Goal: Task Accomplishment & Management: Use online tool/utility

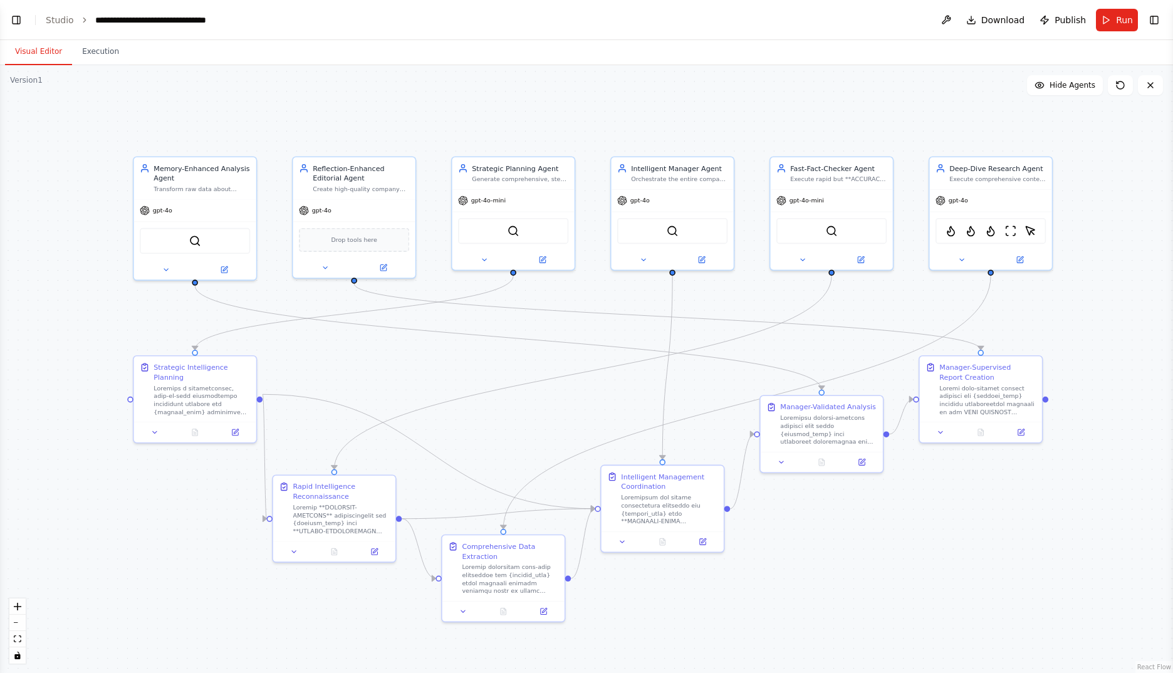
scroll to position [28129, 0]
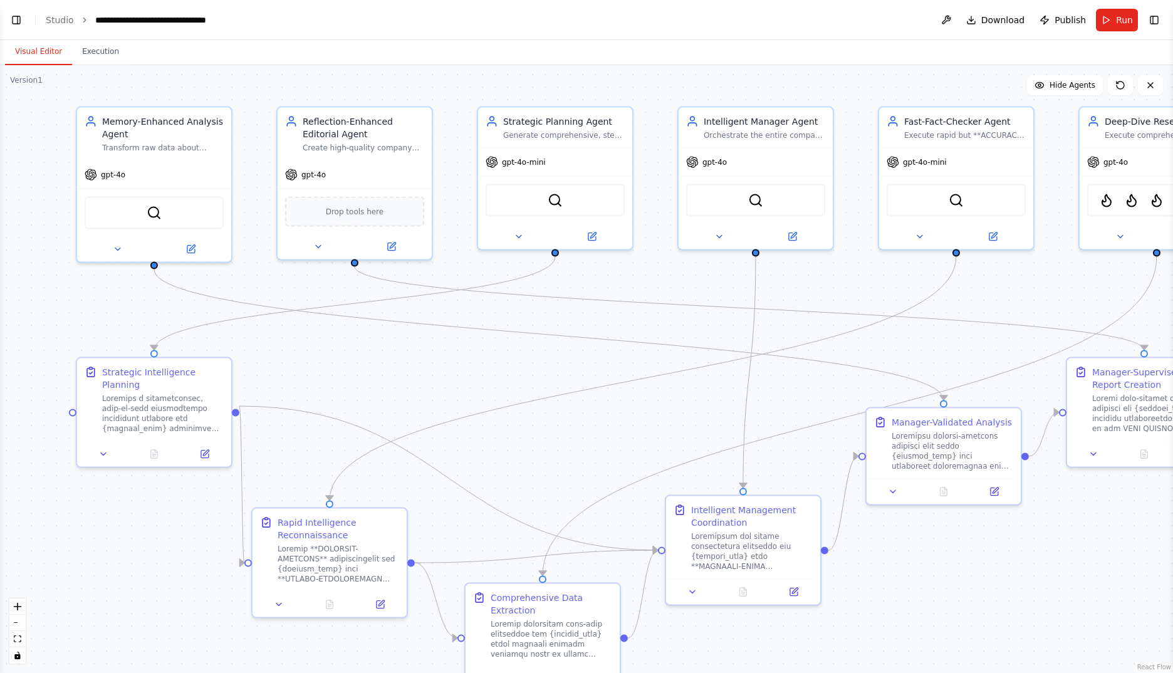
drag, startPoint x: 404, startPoint y: 367, endPoint x: 391, endPoint y: 383, distance: 20.5
click at [391, 383] on div ".deletable-edge-delete-btn { width: 20px; height: 20px; border: 0px solid #ffff…" at bounding box center [586, 369] width 1173 height 608
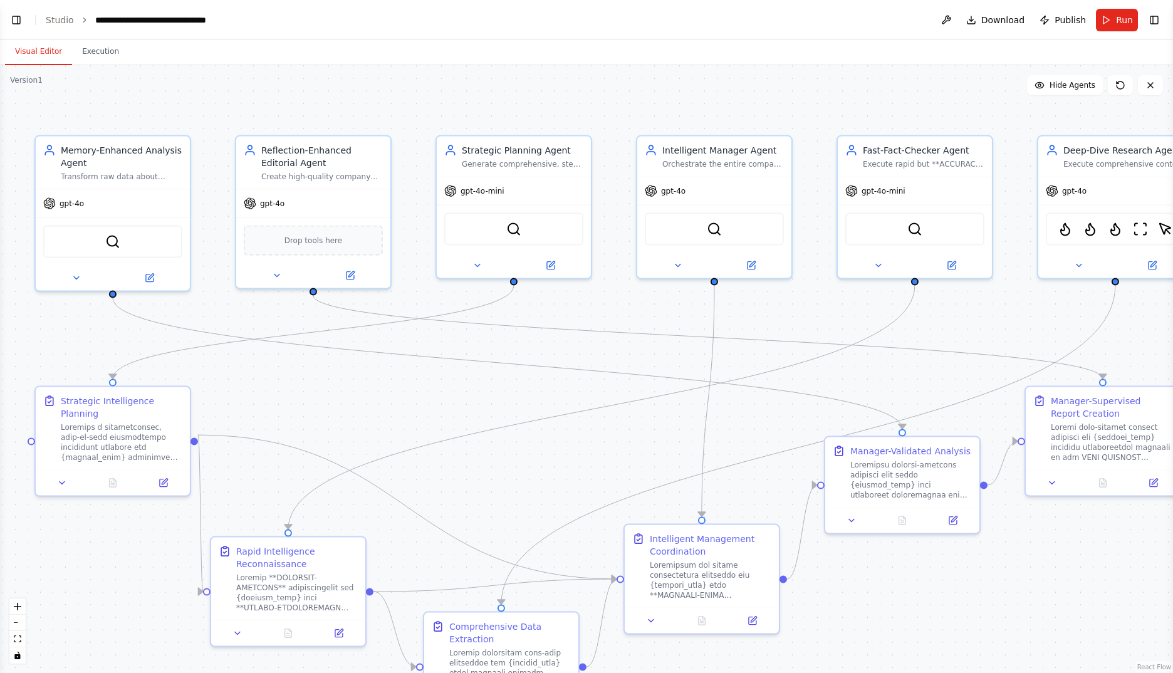
drag, startPoint x: 459, startPoint y: 385, endPoint x: 460, endPoint y: 401, distance: 15.7
click at [460, 401] on div ".deletable-edge-delete-btn { width: 20px; height: 20px; border: 0px solid #ffff…" at bounding box center [586, 369] width 1173 height 608
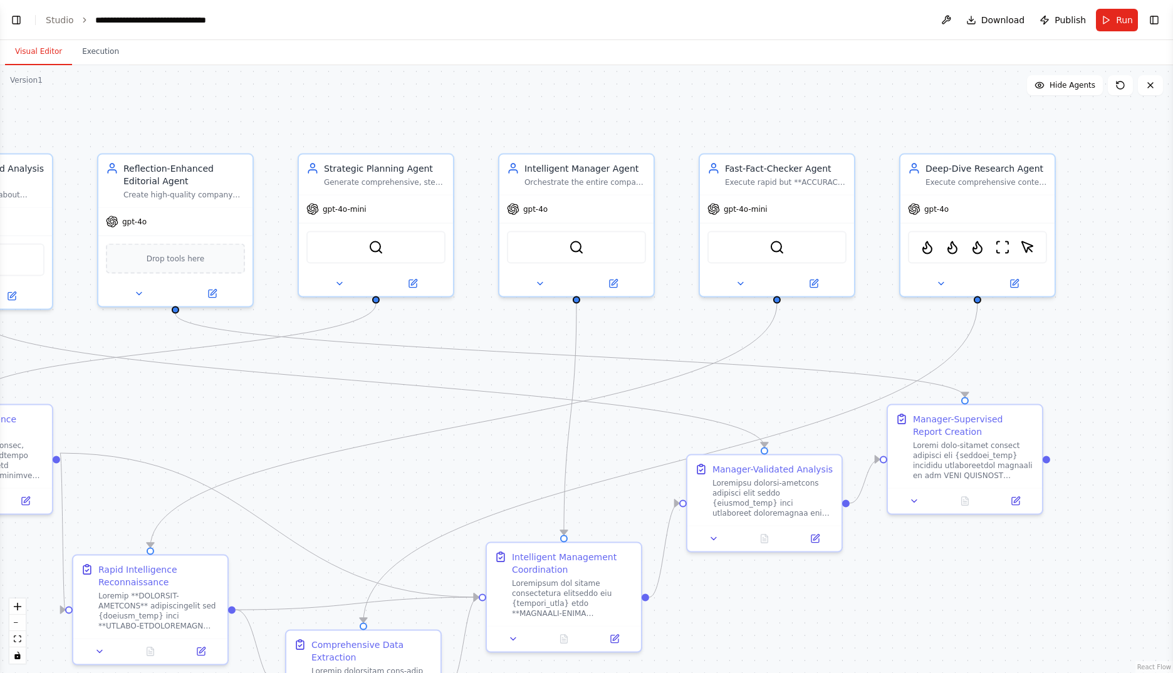
drag, startPoint x: 992, startPoint y: 115, endPoint x: 855, endPoint y: 136, distance: 138.2
click at [855, 136] on div ".deletable-edge-delete-btn { width: 20px; height: 20px; border: 0px solid #ffff…" at bounding box center [586, 369] width 1173 height 608
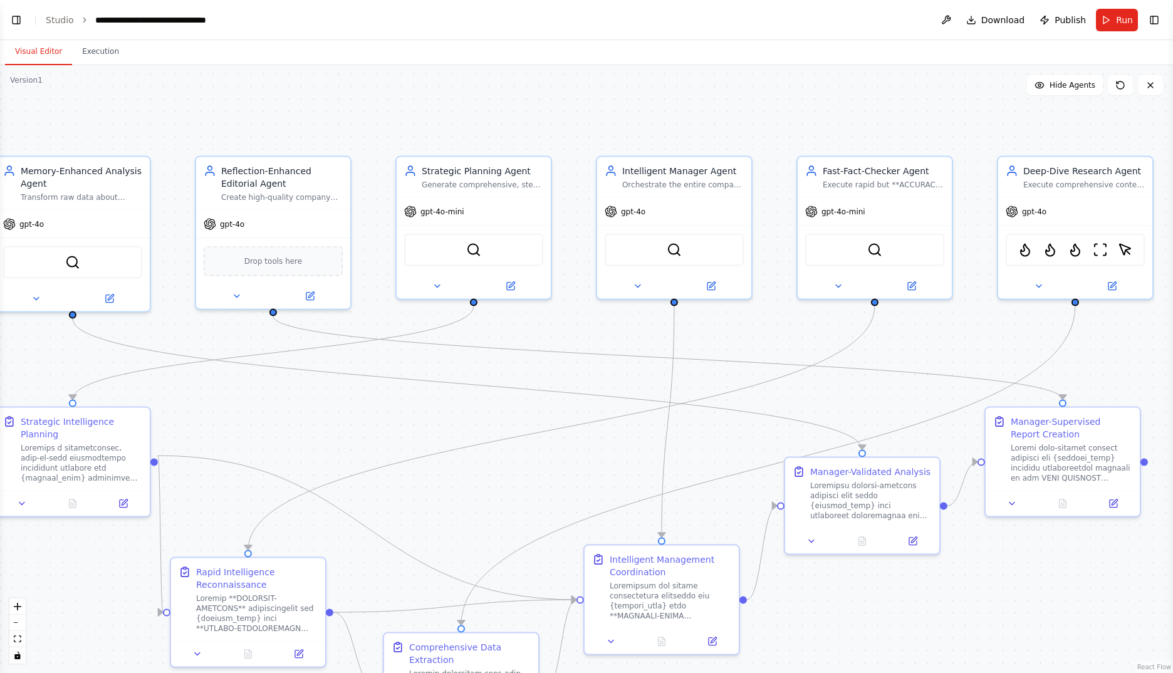
drag, startPoint x: 611, startPoint y: 116, endPoint x: 709, endPoint y: 118, distance: 97.8
click at [709, 118] on div ".deletable-edge-delete-btn { width: 20px; height: 20px; border: 0px solid #ffff…" at bounding box center [586, 369] width 1173 height 608
click at [1116, 281] on icon at bounding box center [1111, 284] width 10 height 10
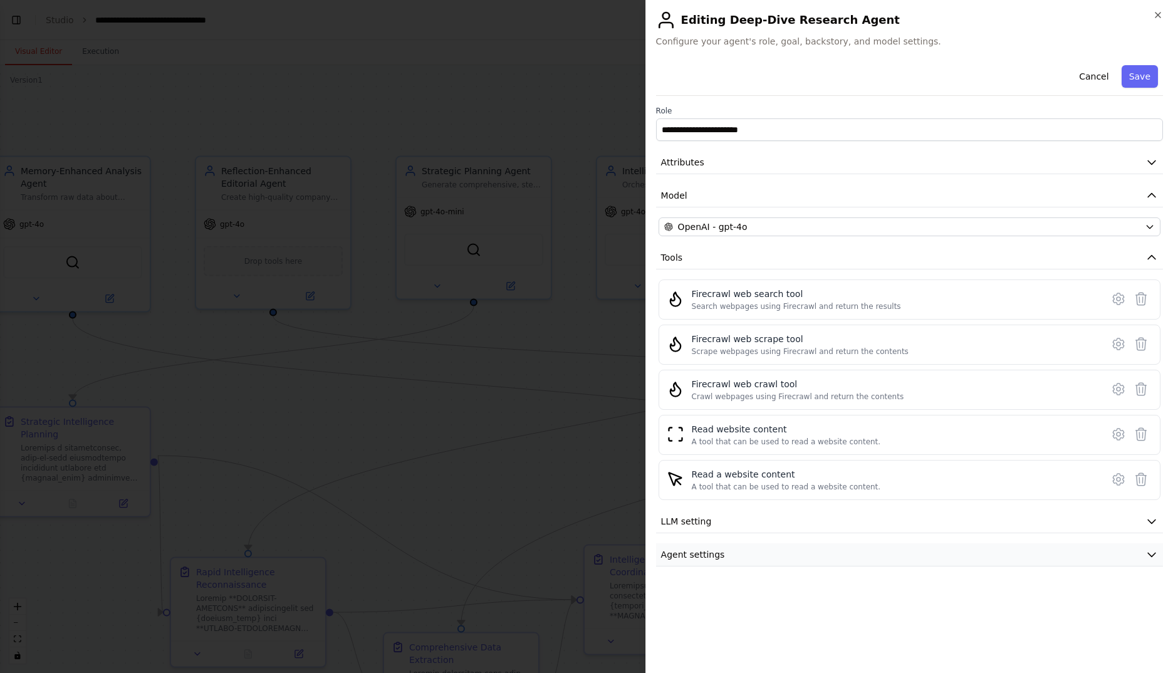
click at [784, 556] on button "Agent settings" at bounding box center [909, 554] width 507 height 23
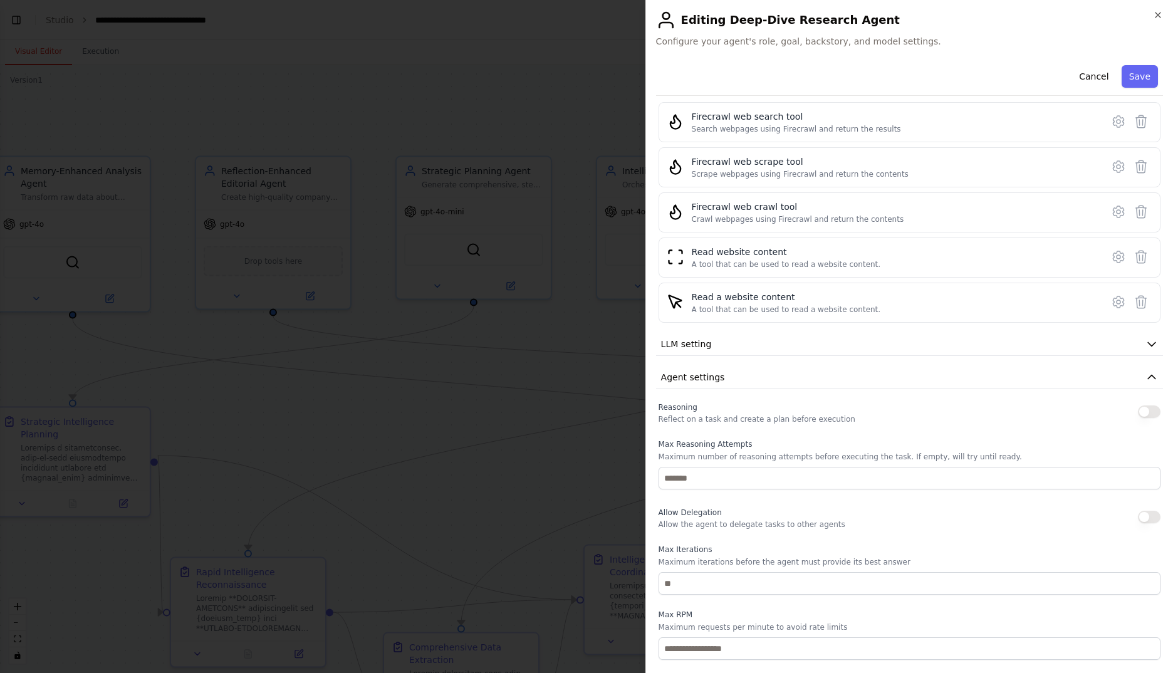
scroll to position [239, 0]
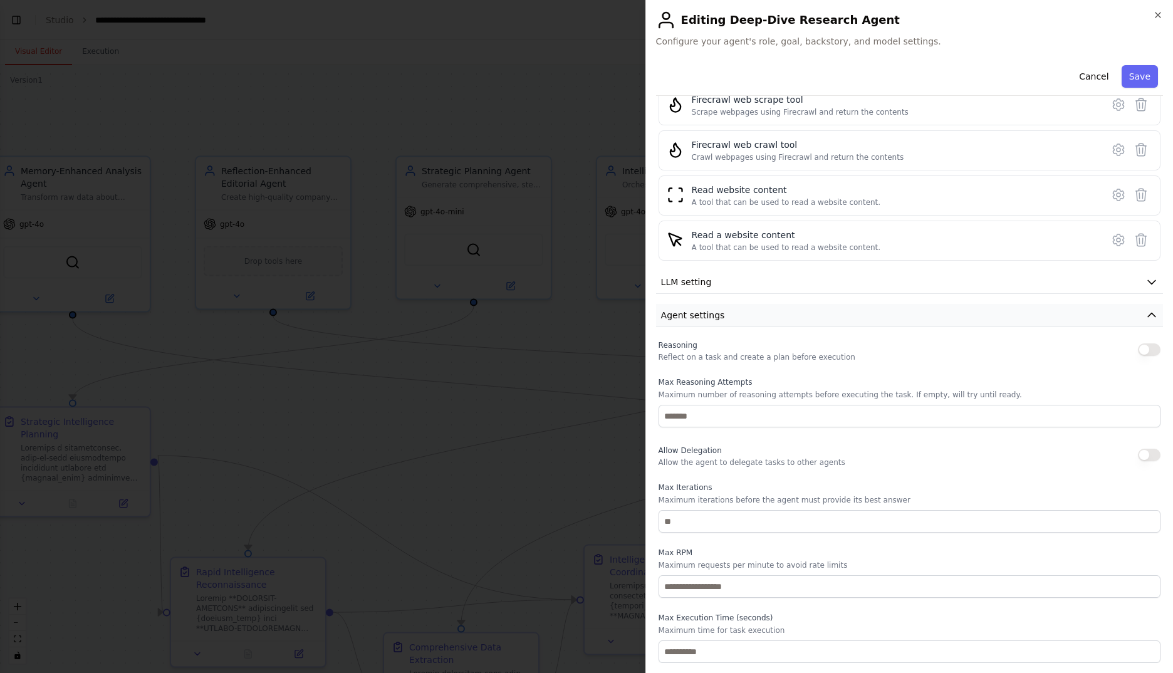
click at [829, 316] on button "Agent settings" at bounding box center [909, 315] width 507 height 23
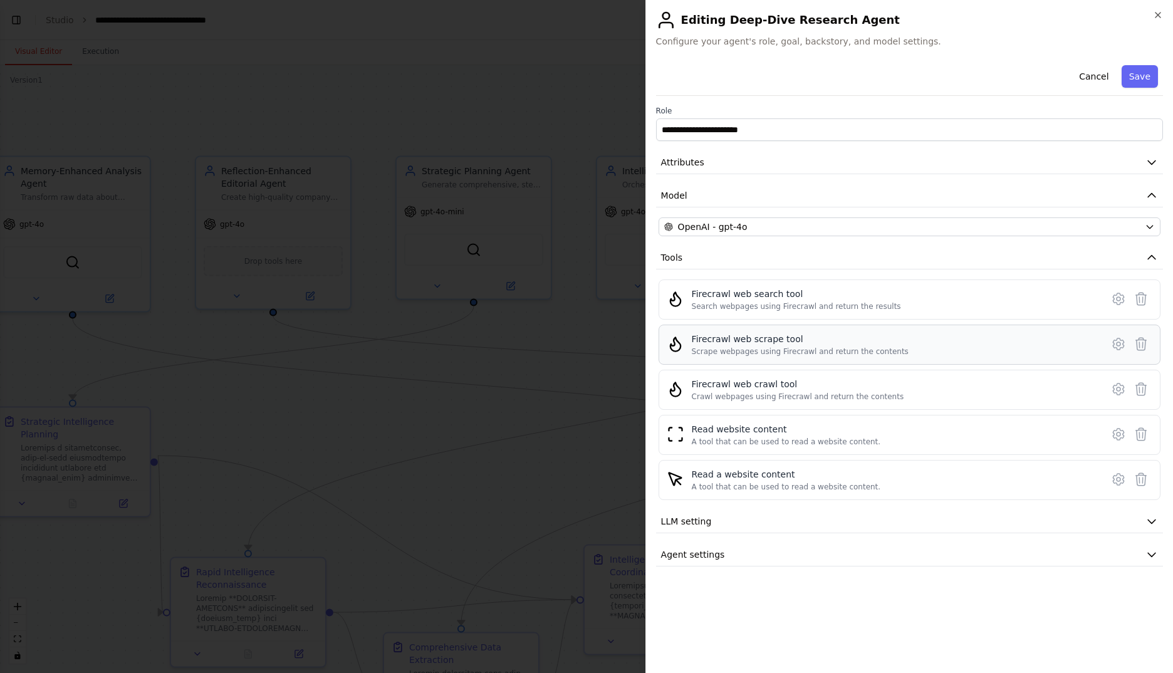
scroll to position [0, 0]
click at [1157, 16] on icon "button" at bounding box center [1158, 15] width 10 height 10
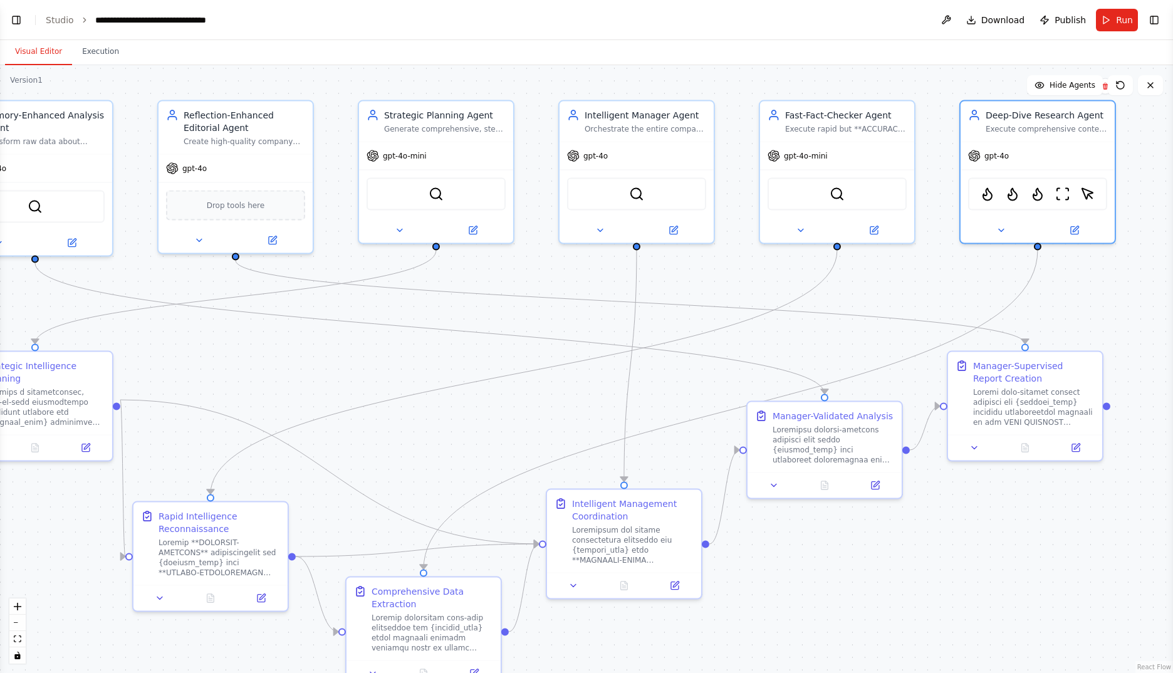
drag, startPoint x: 711, startPoint y: 416, endPoint x: 688, endPoint y: 390, distance: 34.6
click at [688, 390] on div ".deletable-edge-delete-btn { width: 20px; height: 20px; border: 0px solid #ffff…" at bounding box center [586, 369] width 1173 height 608
click at [1111, 19] on button "Run" at bounding box center [1117, 20] width 42 height 23
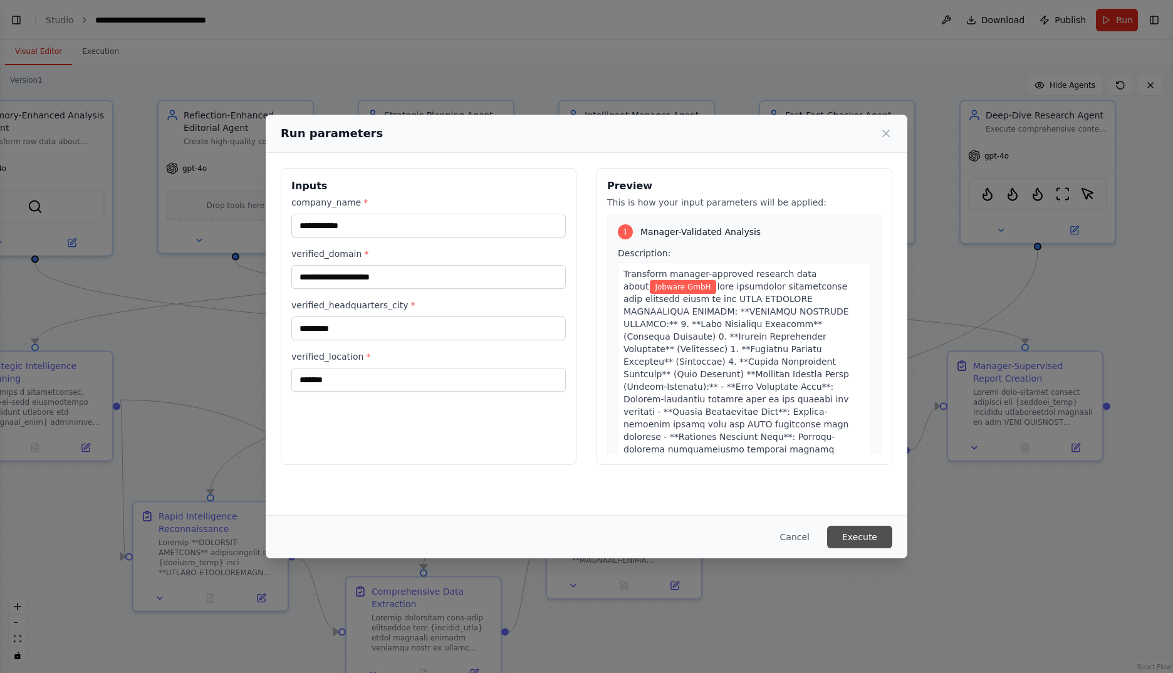
click at [868, 536] on button "Execute" at bounding box center [859, 537] width 65 height 23
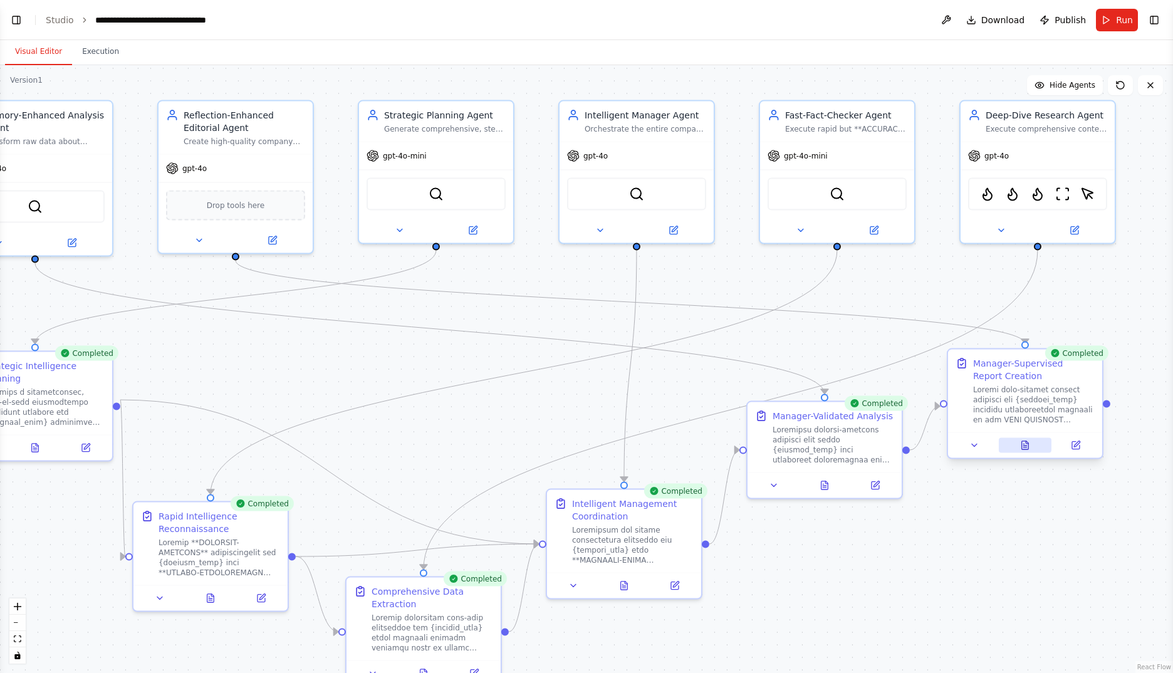
click at [1029, 444] on icon at bounding box center [1025, 445] width 10 height 10
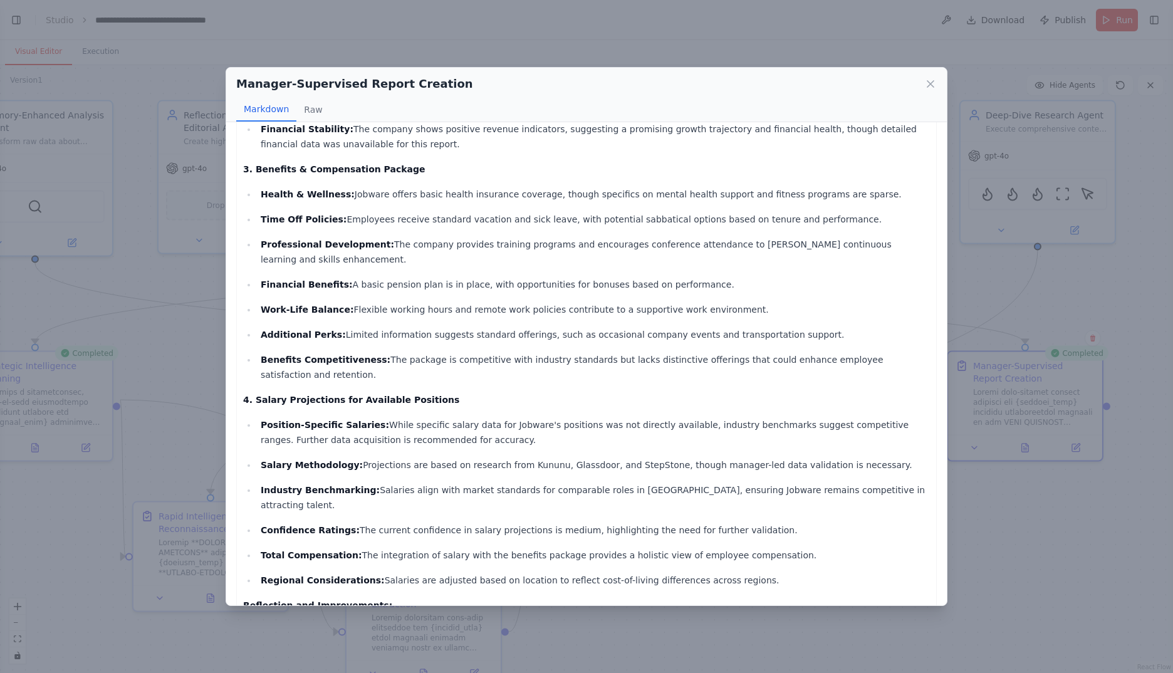
scroll to position [626, 0]
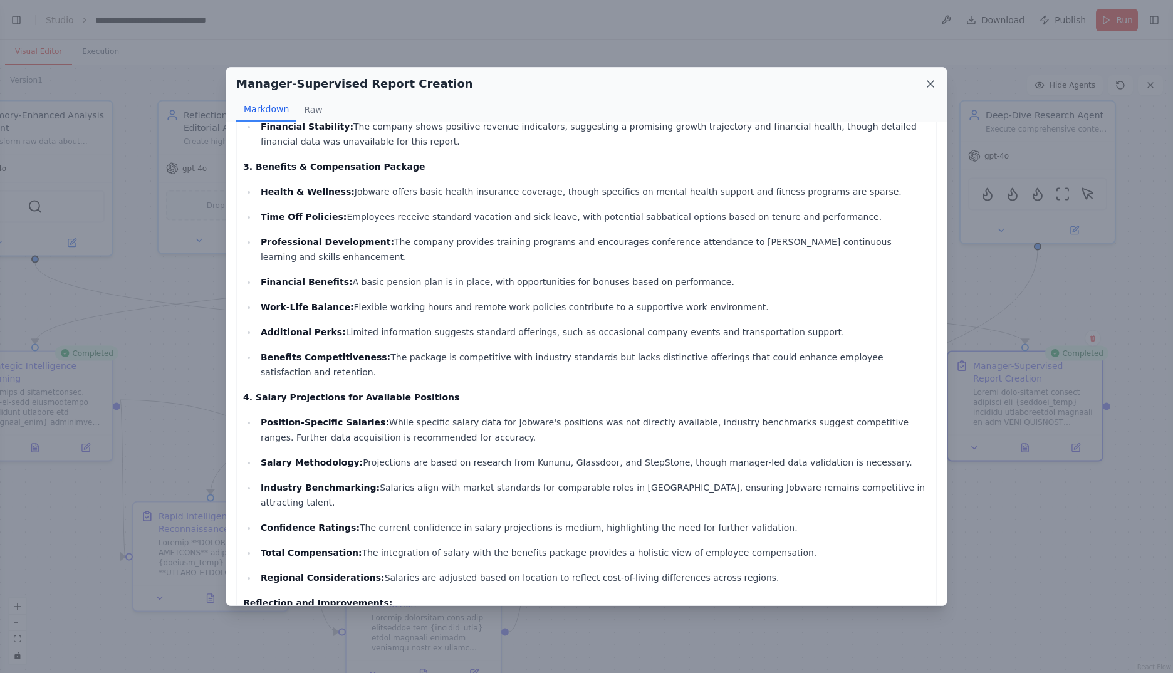
click at [933, 86] on icon at bounding box center [930, 84] width 13 height 13
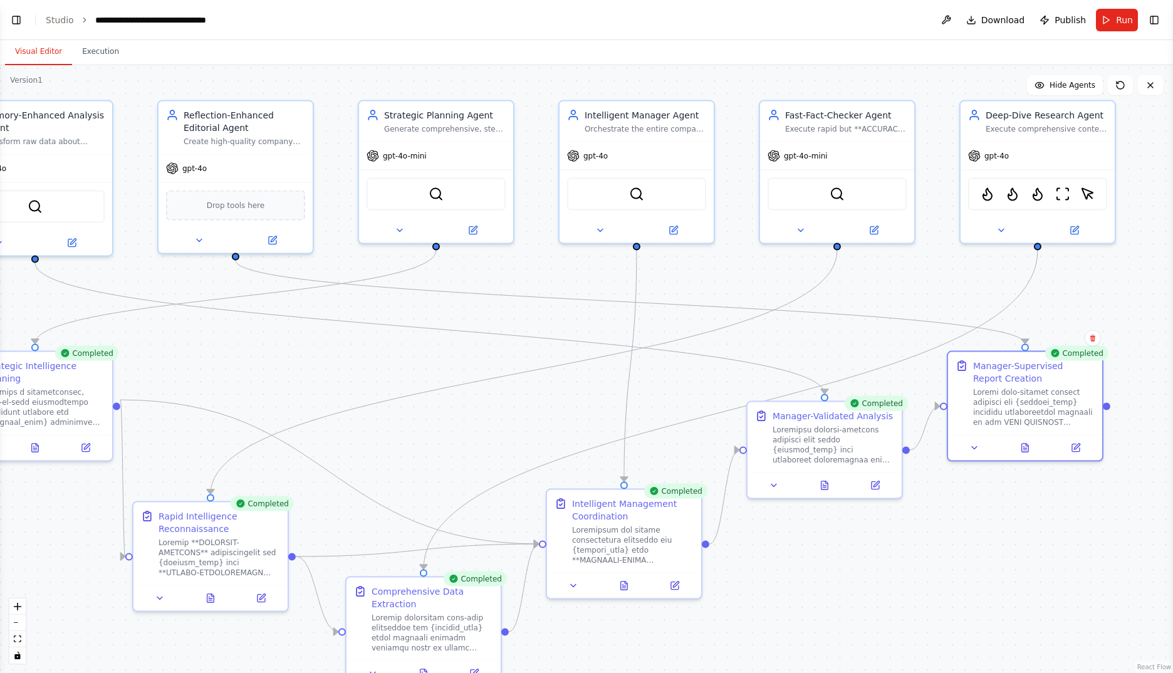
drag, startPoint x: 14, startPoint y: 14, endPoint x: 20, endPoint y: 28, distance: 14.9
click at [14, 15] on button "Toggle Left Sidebar" at bounding box center [17, 20] width 18 height 18
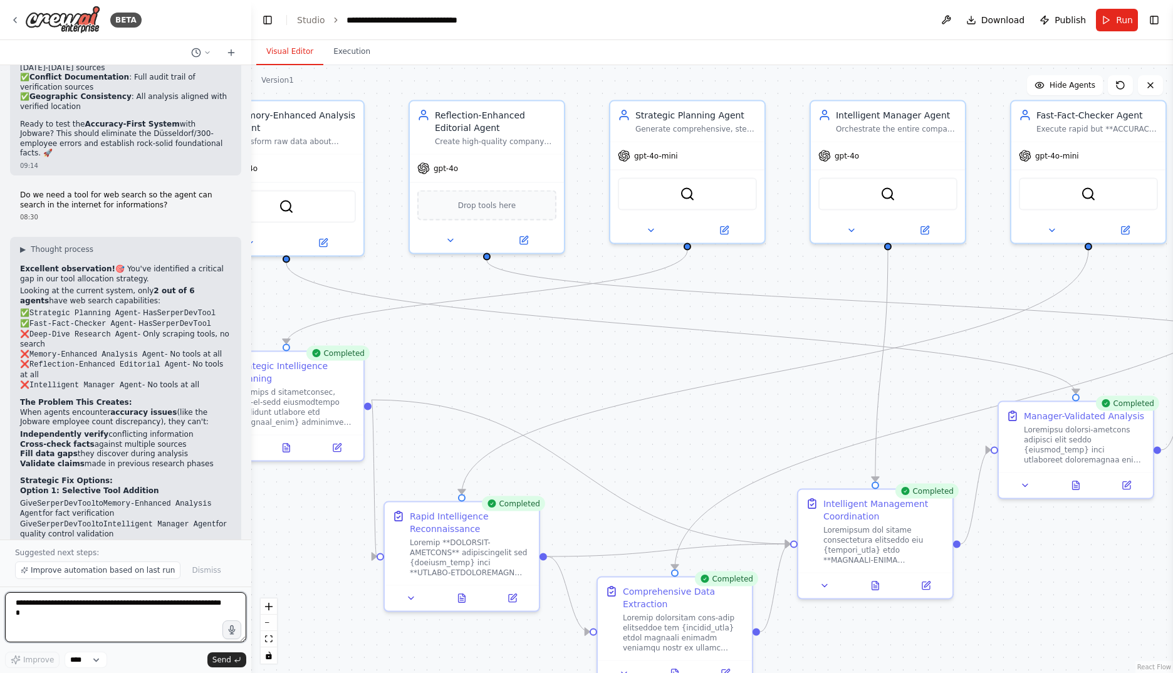
click at [88, 616] on textarea at bounding box center [125, 617] width 241 height 50
paste textarea "**********"
type textarea "**********"
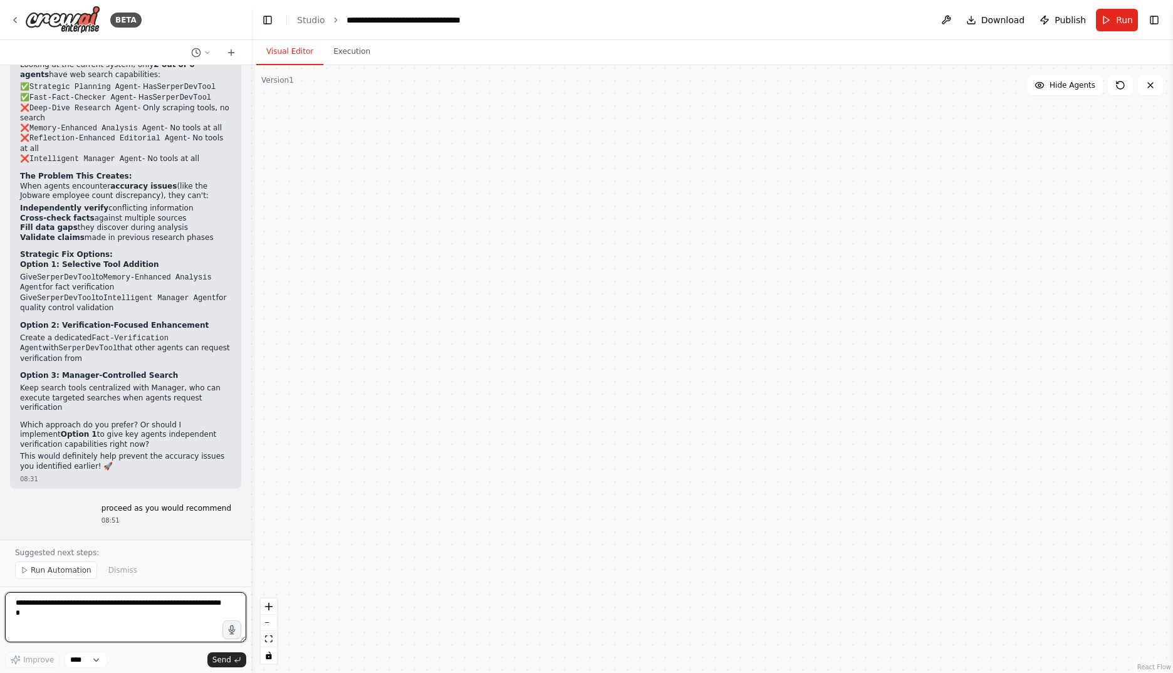
scroll to position [29268, 0]
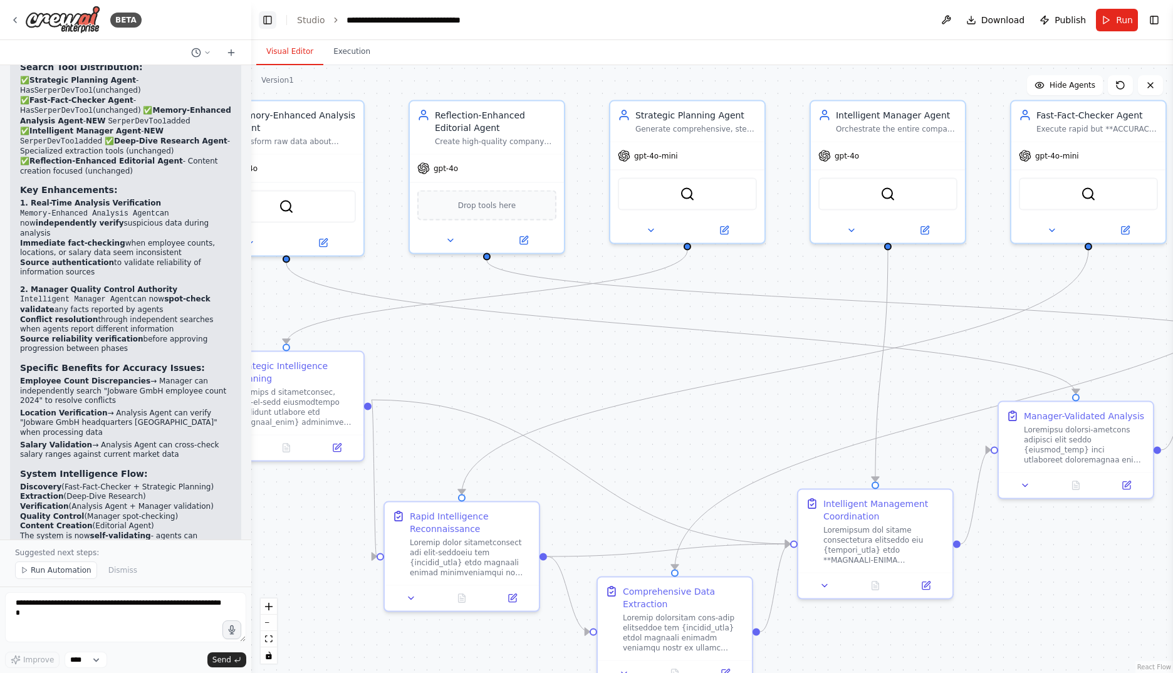
click at [268, 22] on button "Toggle Left Sidebar" at bounding box center [268, 20] width 18 height 18
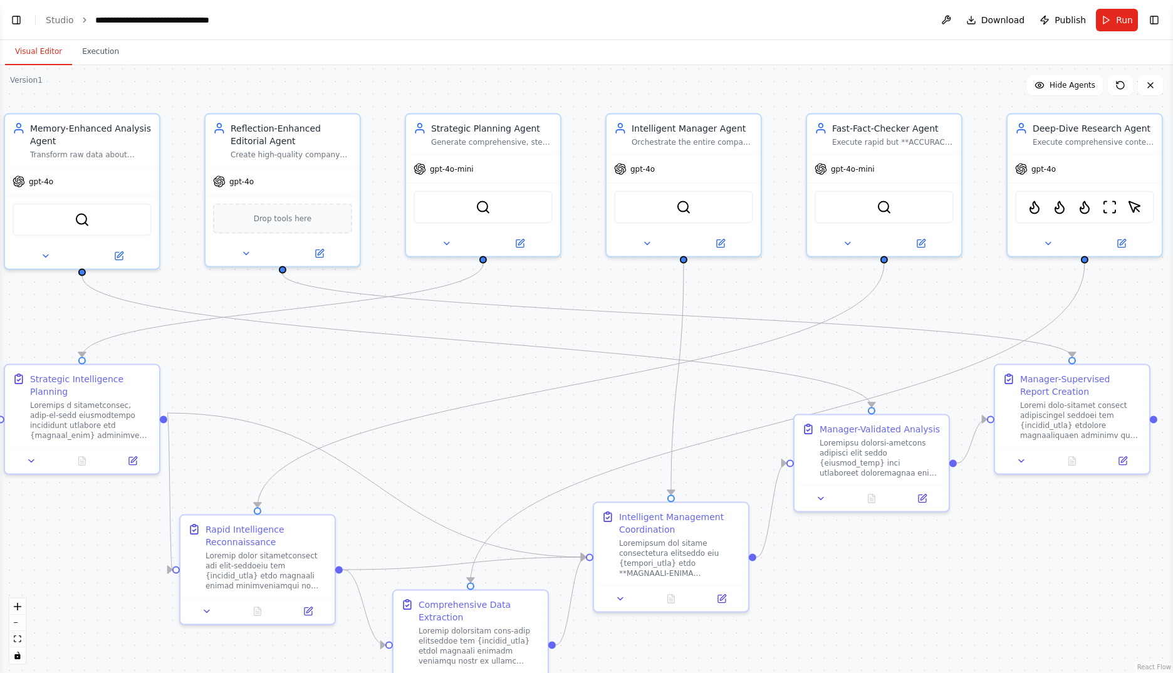
drag, startPoint x: 543, startPoint y: 415, endPoint x: 590, endPoint y: 428, distance: 48.2
click at [590, 428] on div ".deletable-edge-delete-btn { width: 20px; height: 20px; border: 0px solid #ffff…" at bounding box center [586, 369] width 1173 height 608
click at [1125, 21] on span "Run" at bounding box center [1124, 20] width 17 height 13
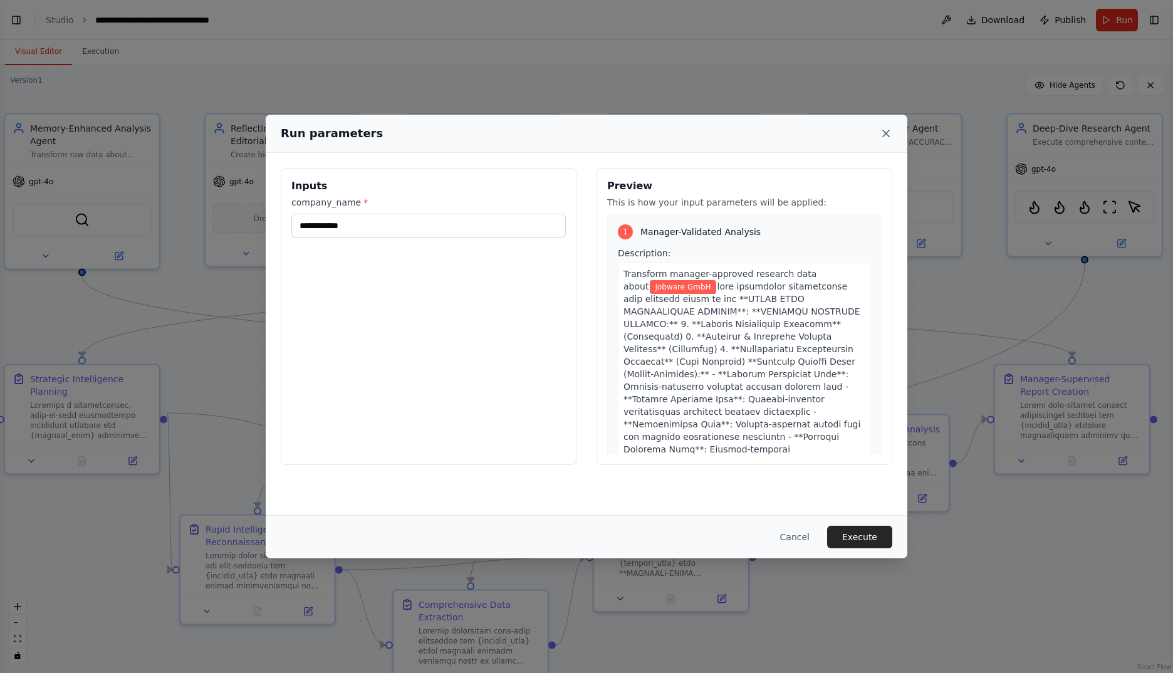
click at [880, 135] on icon at bounding box center [886, 133] width 13 height 13
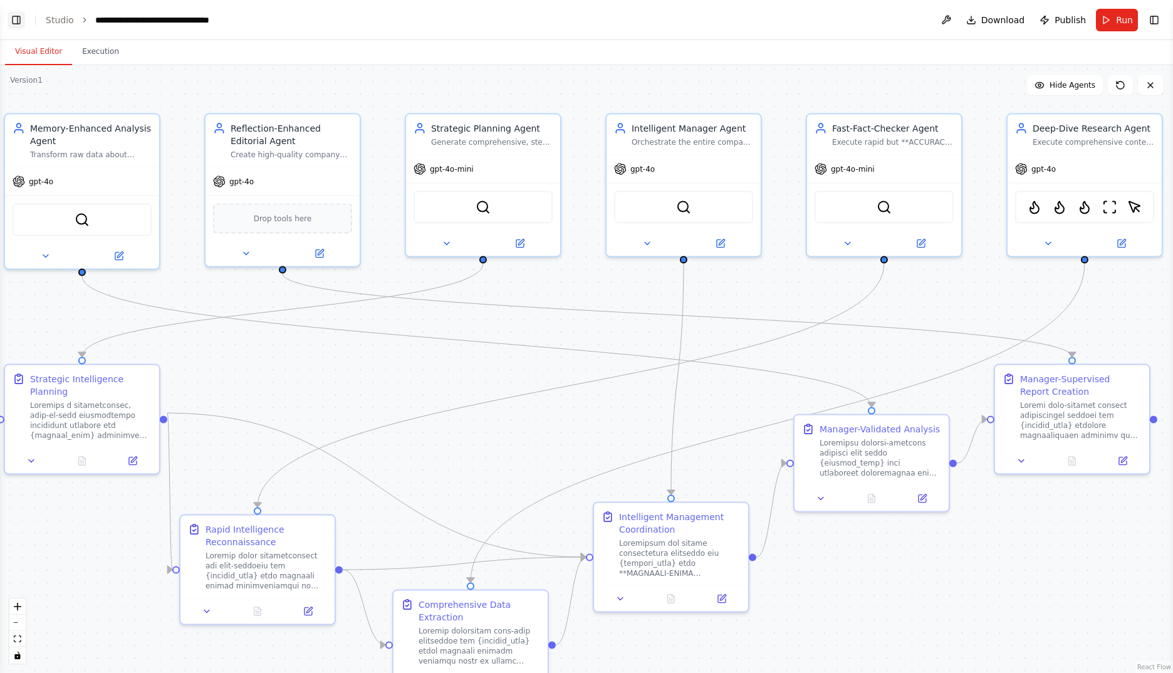
click at [18, 14] on button "Toggle Left Sidebar" at bounding box center [17, 20] width 18 height 18
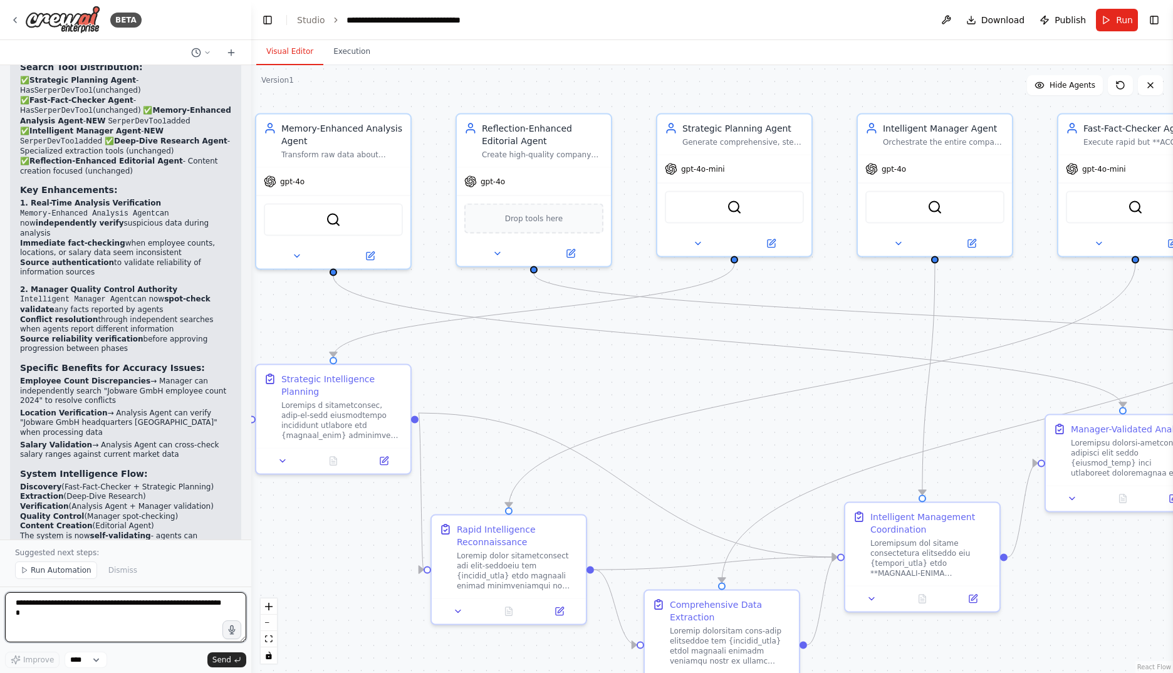
click at [114, 613] on textarea at bounding box center [125, 617] width 241 height 50
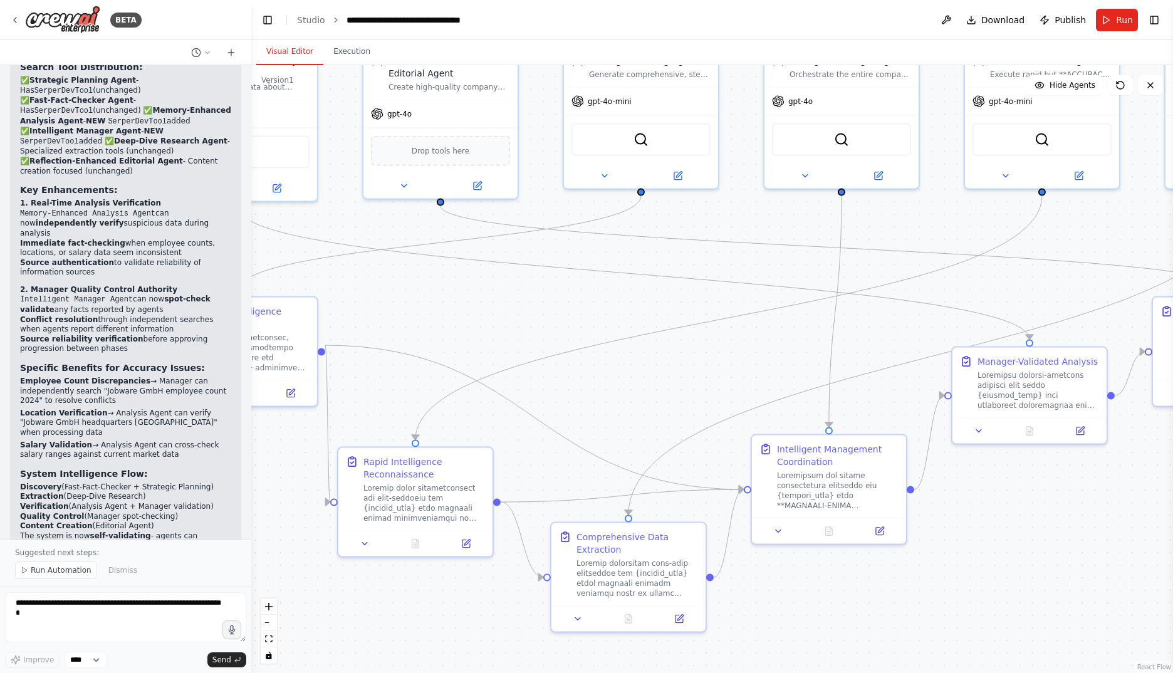
drag, startPoint x: 749, startPoint y: 444, endPoint x: 656, endPoint y: 376, distance: 115.3
click at [656, 376] on div ".deletable-edge-delete-btn { width: 20px; height: 20px; border: 0px solid #ffff…" at bounding box center [712, 369] width 922 height 608
click at [92, 611] on textarea at bounding box center [125, 617] width 241 height 50
paste textarea "**********"
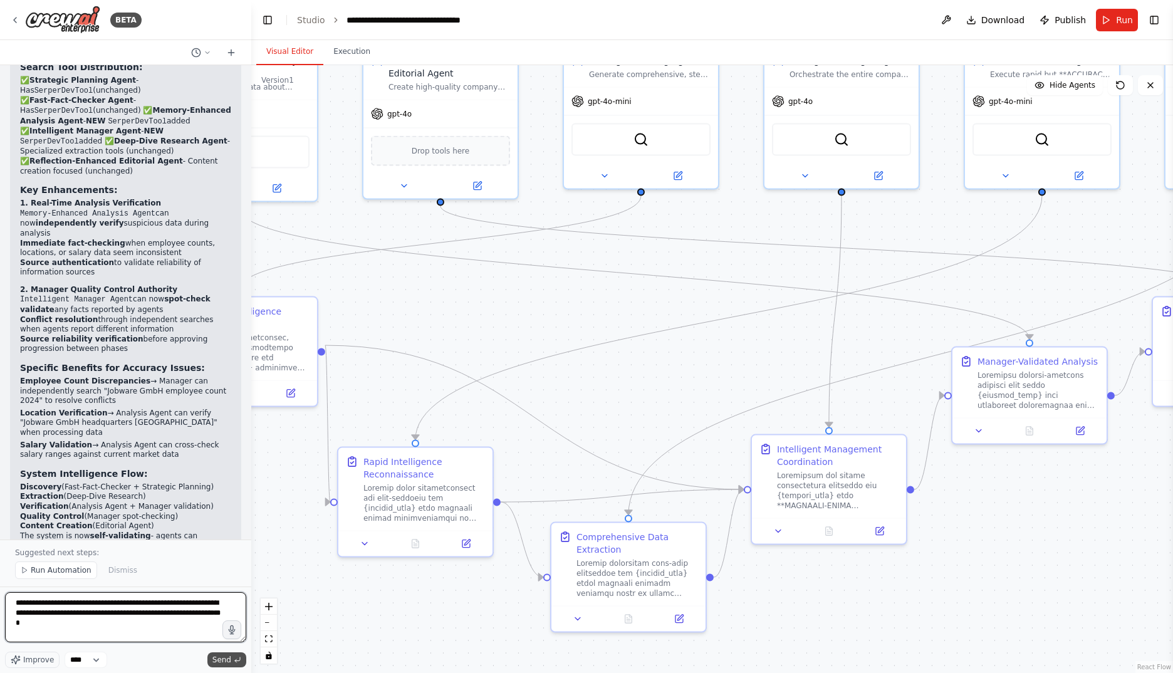
type textarea "**********"
click at [222, 658] on span "Send" at bounding box center [221, 660] width 19 height 10
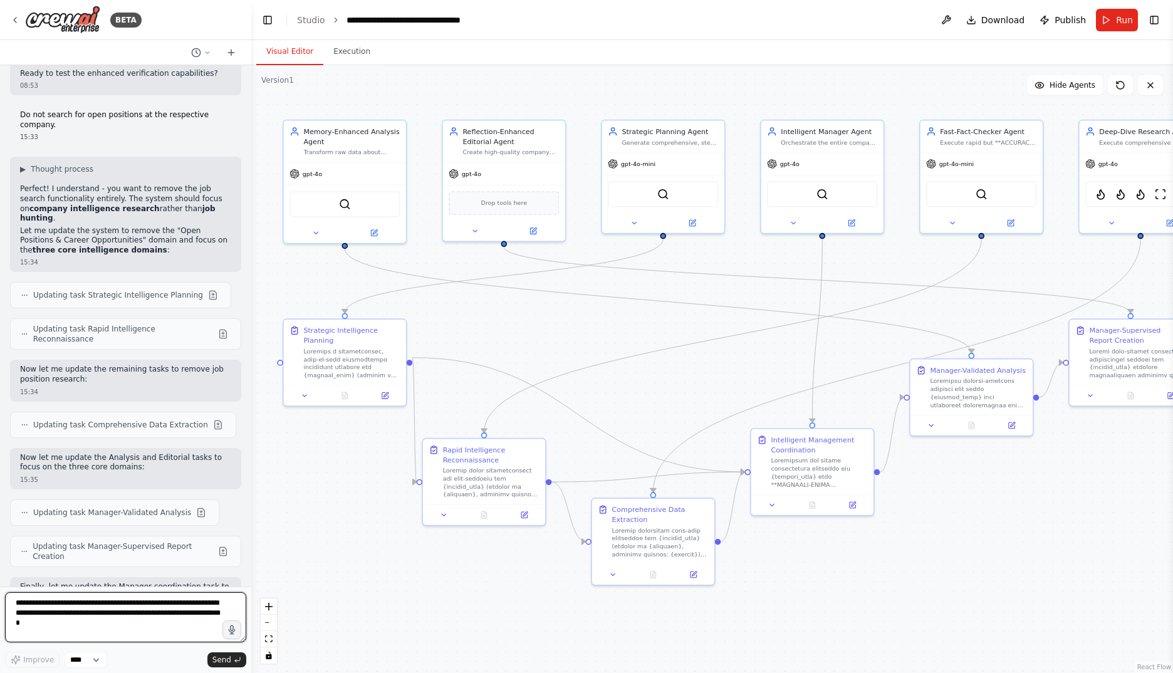
scroll to position [29764, 0]
click at [1115, 21] on button "Run" at bounding box center [1117, 20] width 42 height 23
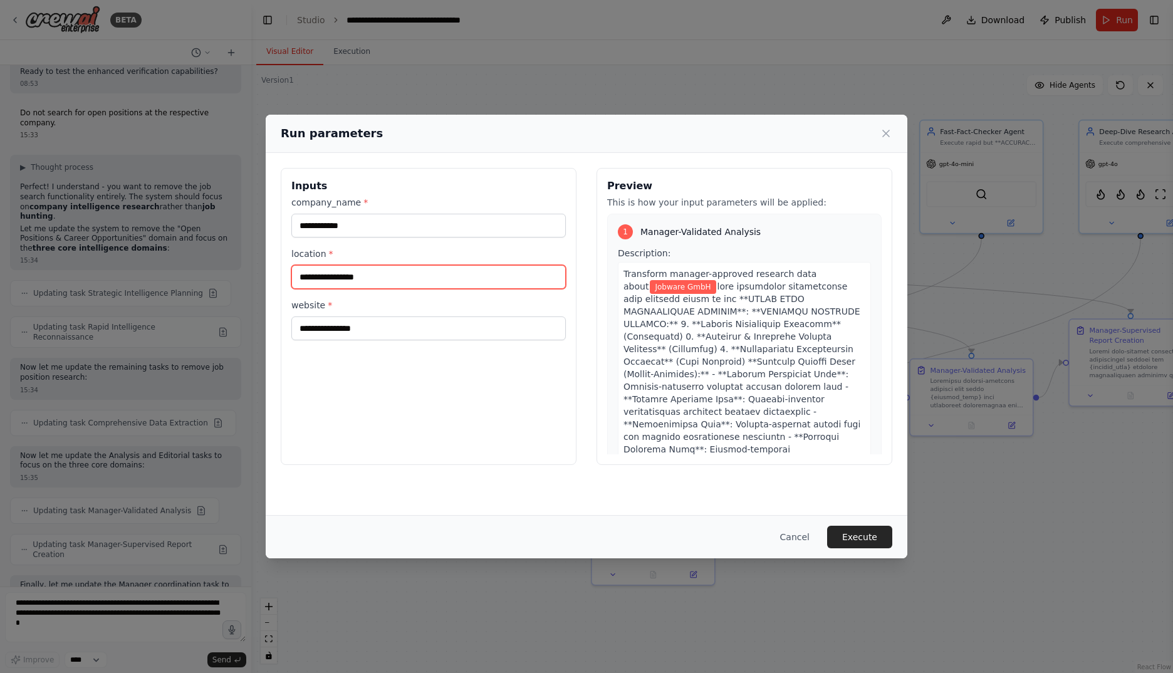
click at [355, 271] on input "location *" at bounding box center [428, 277] width 274 height 24
type input "*********"
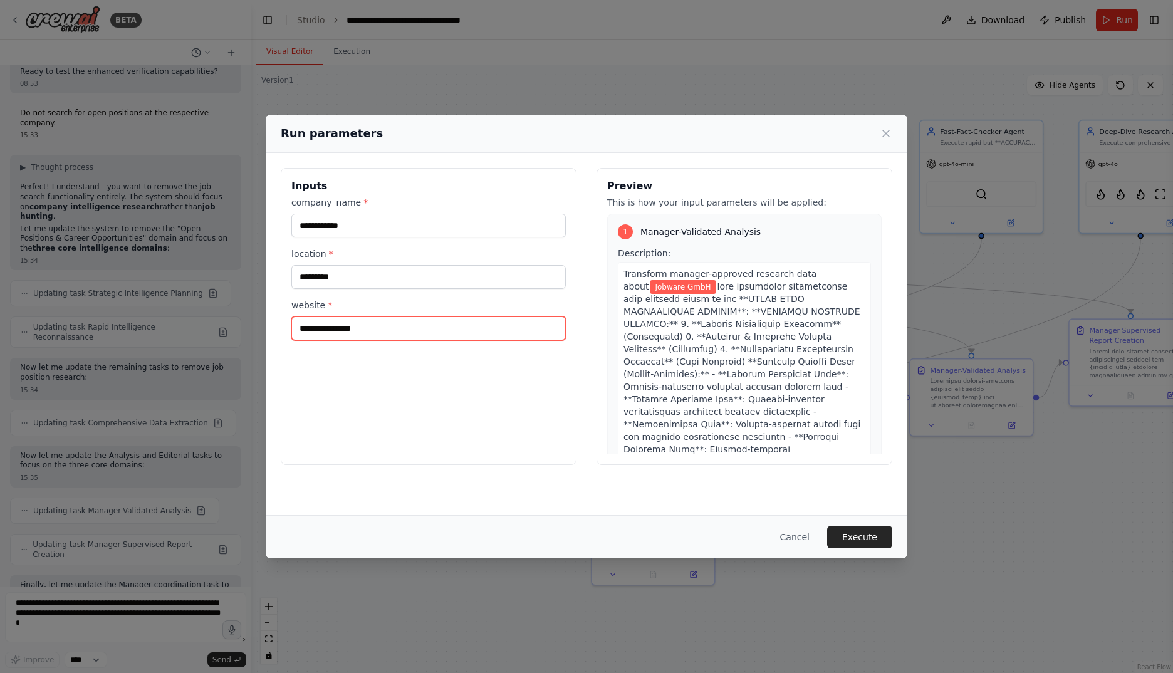
click at [356, 332] on input "website *" at bounding box center [428, 328] width 274 height 24
click at [387, 325] on input "**********" at bounding box center [428, 328] width 274 height 24
type input "**********"
click at [855, 545] on button "Execute" at bounding box center [859, 537] width 65 height 23
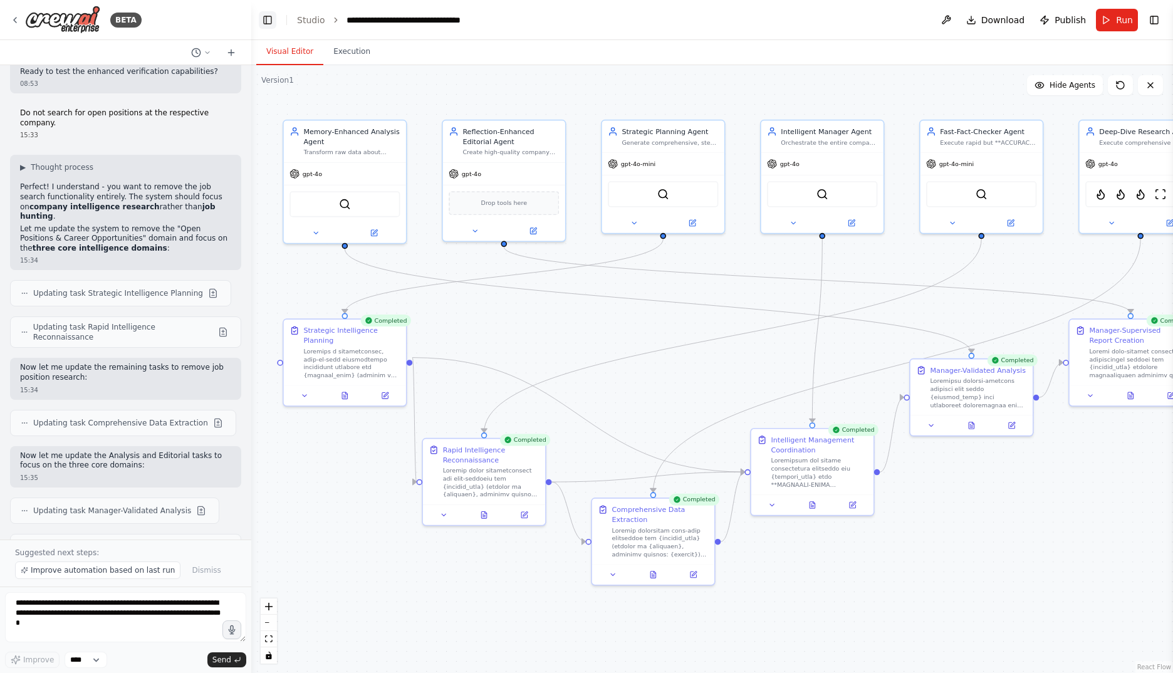
click at [266, 18] on button "Toggle Left Sidebar" at bounding box center [268, 20] width 18 height 18
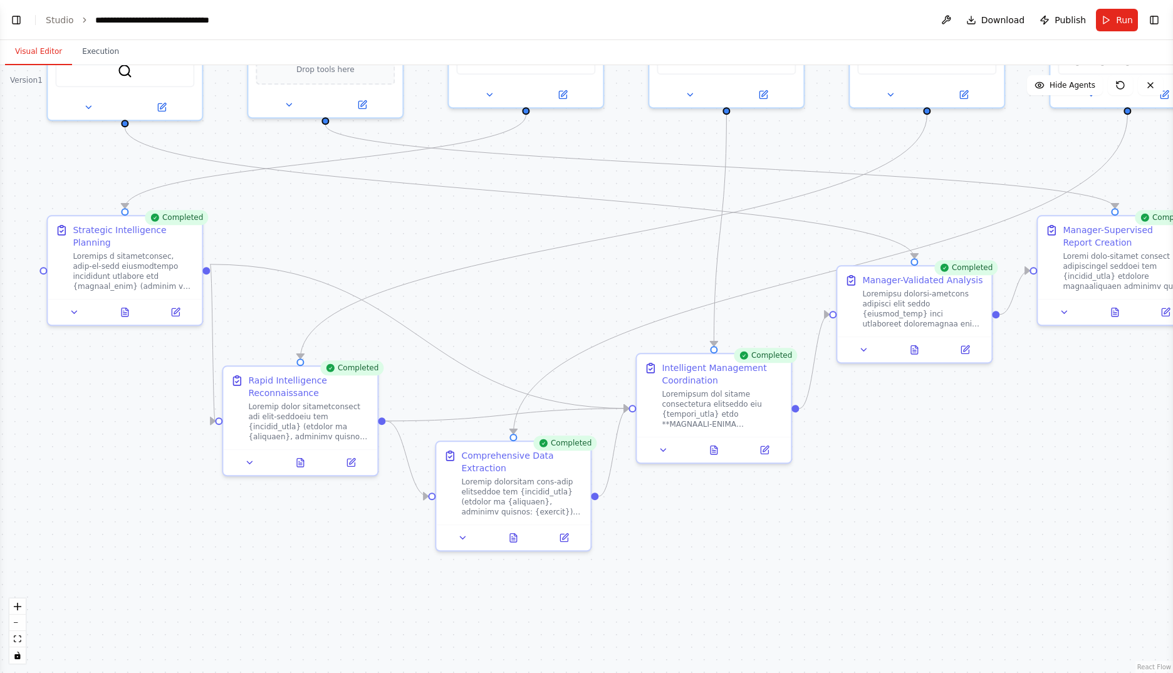
drag, startPoint x: 427, startPoint y: 360, endPoint x: 546, endPoint y: 322, distance: 124.8
click at [546, 322] on div ".deletable-edge-delete-btn { width: 20px; height: 20px; border: 0px solid #ffff…" at bounding box center [586, 369] width 1173 height 608
click at [300, 463] on icon at bounding box center [304, 459] width 10 height 10
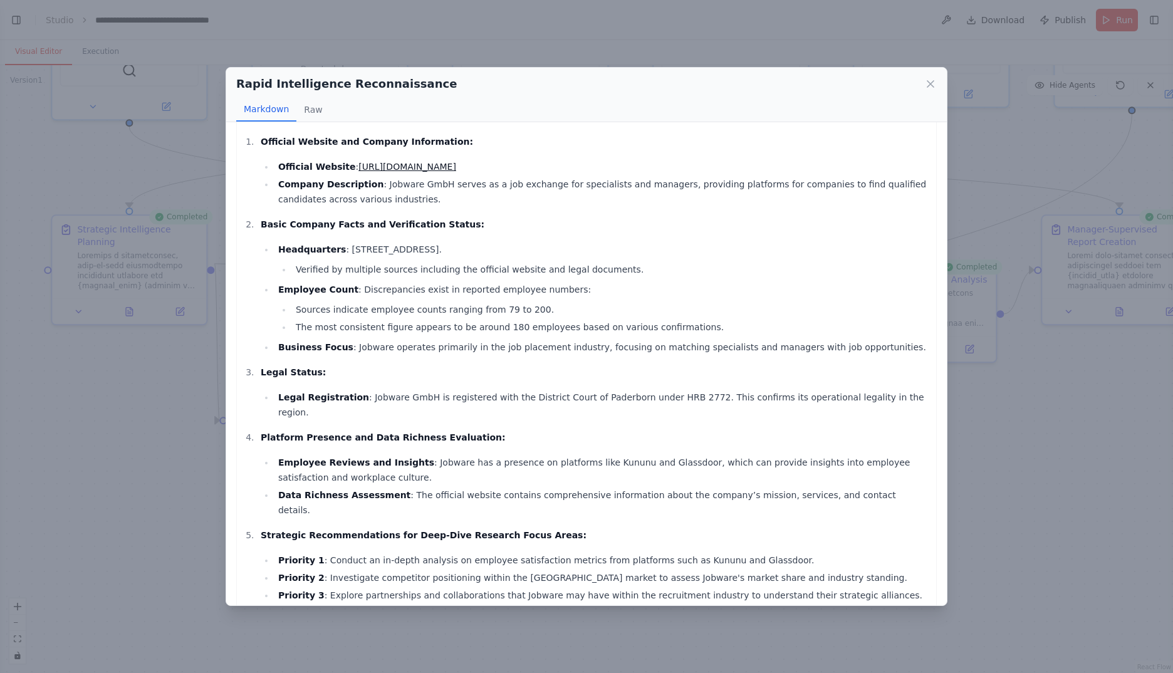
scroll to position [39, 0]
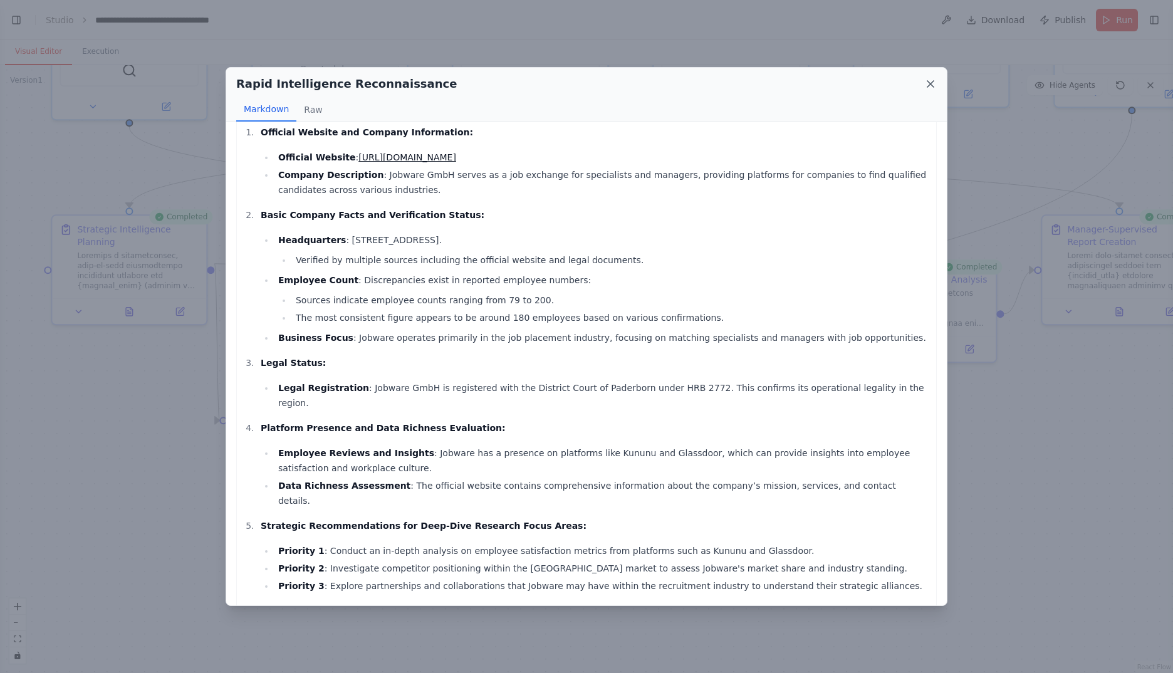
click at [930, 85] on icon at bounding box center [930, 84] width 6 height 6
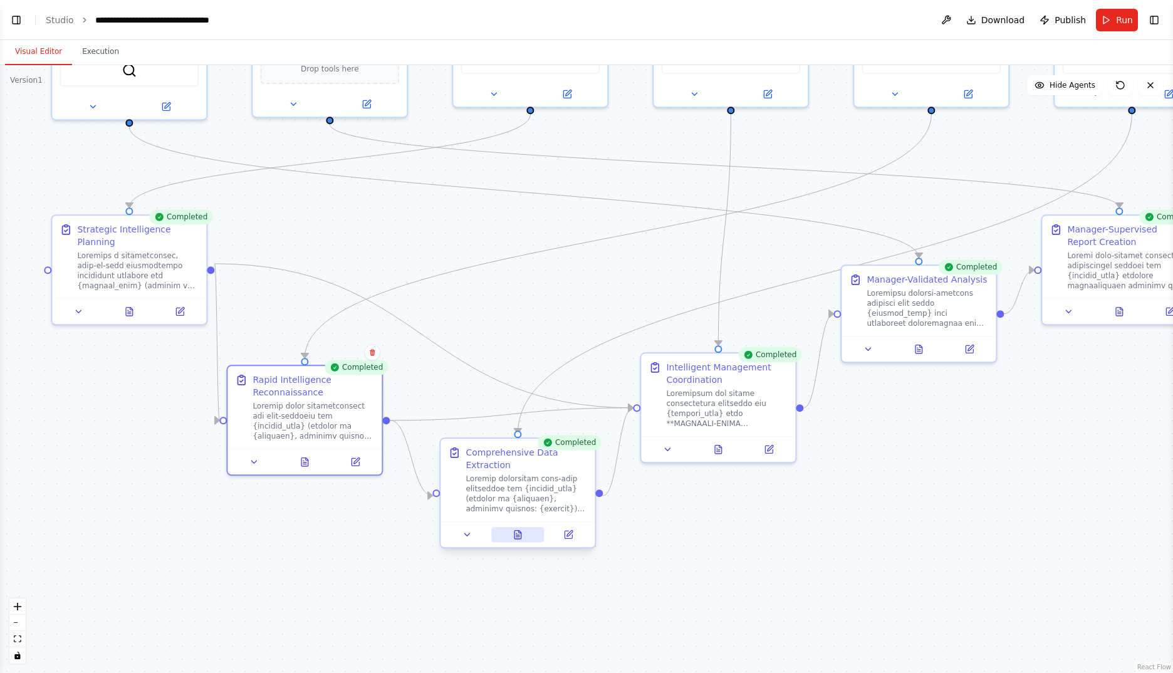
click at [524, 542] on button at bounding box center [517, 534] width 53 height 15
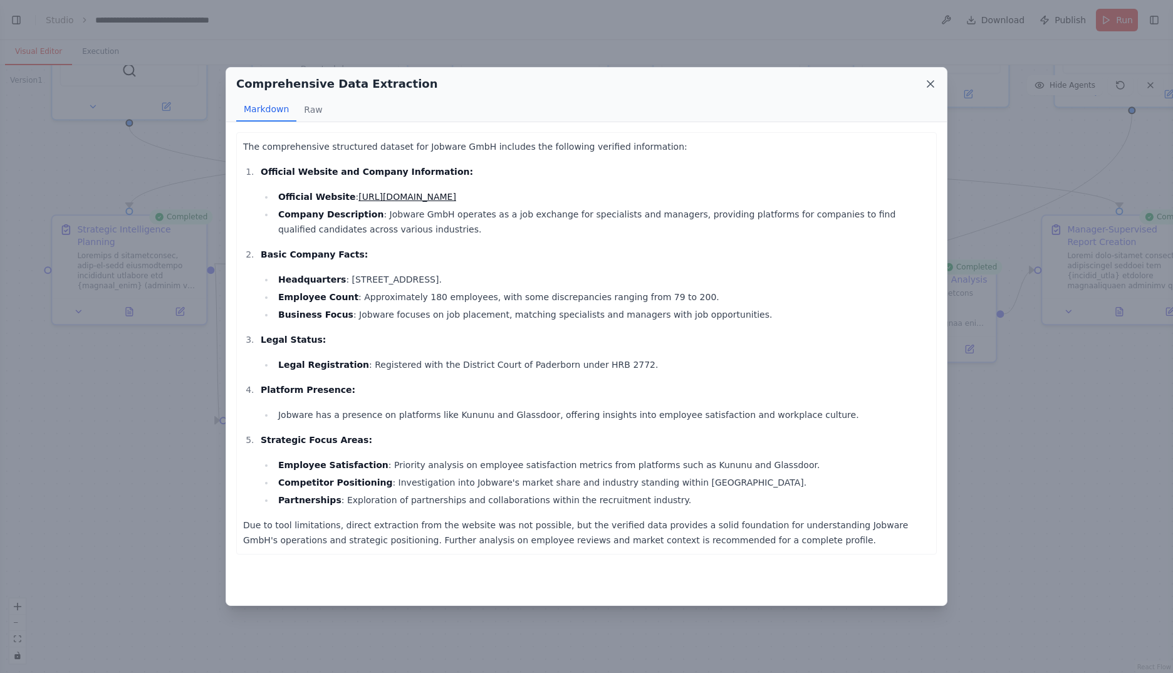
click at [933, 83] on icon at bounding box center [930, 84] width 13 height 13
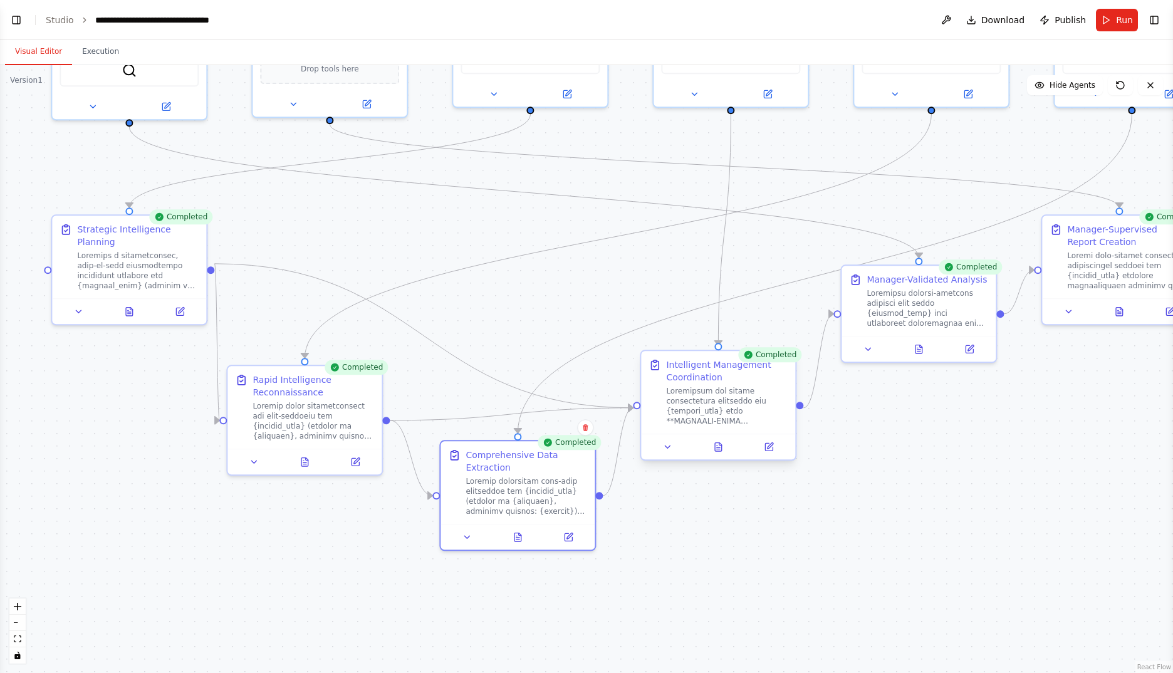
click at [732, 455] on div at bounding box center [718, 447] width 154 height 26
click at [724, 447] on button at bounding box center [718, 446] width 53 height 15
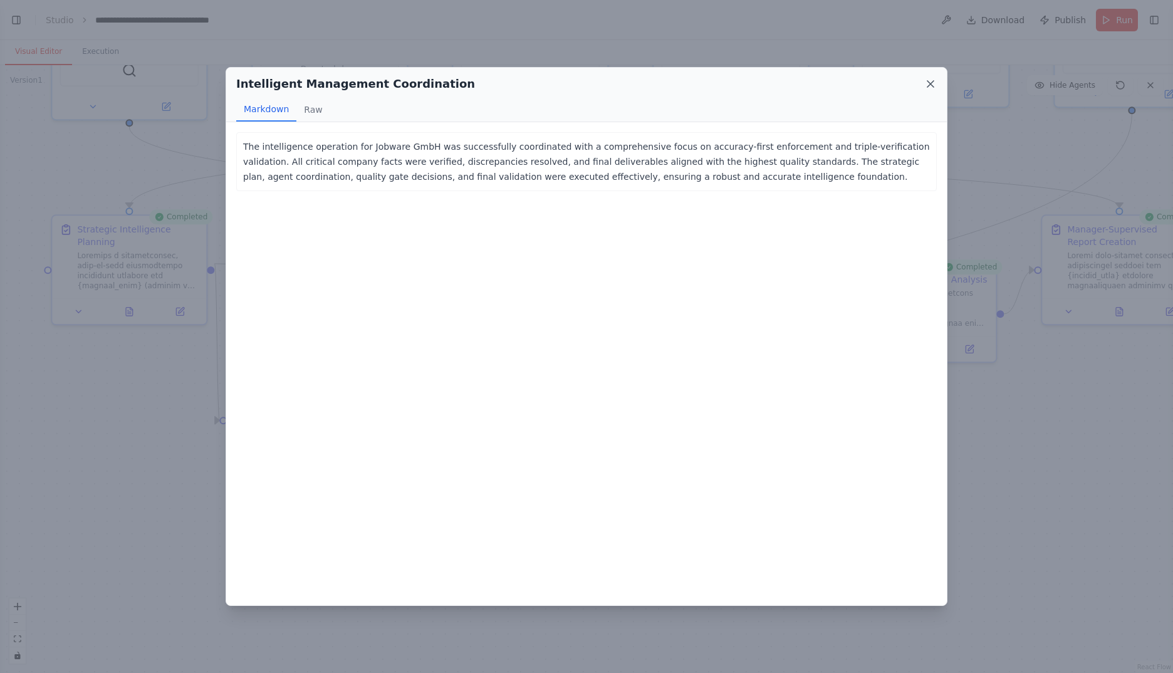
click at [933, 85] on icon at bounding box center [930, 84] width 13 height 13
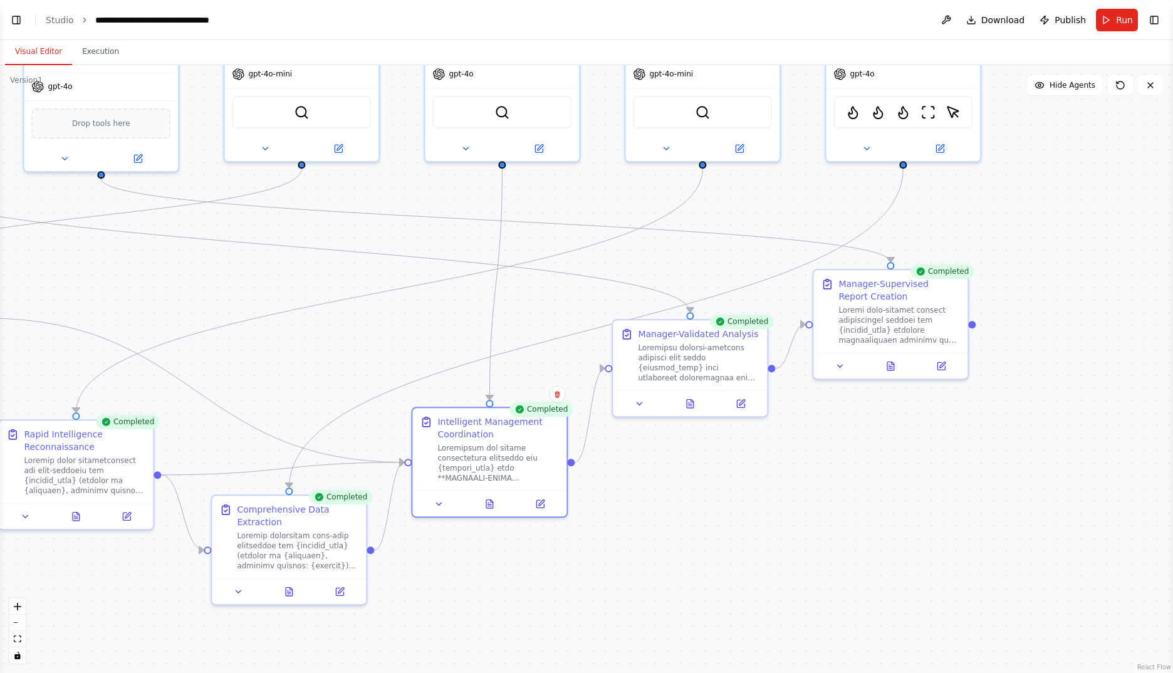
drag, startPoint x: 892, startPoint y: 450, endPoint x: 668, endPoint y: 506, distance: 231.1
click at [668, 506] on div ".deletable-edge-delete-btn { width: 20px; height: 20px; border: 0px solid #ffff…" at bounding box center [586, 369] width 1173 height 608
click at [699, 403] on button at bounding box center [689, 400] width 53 height 15
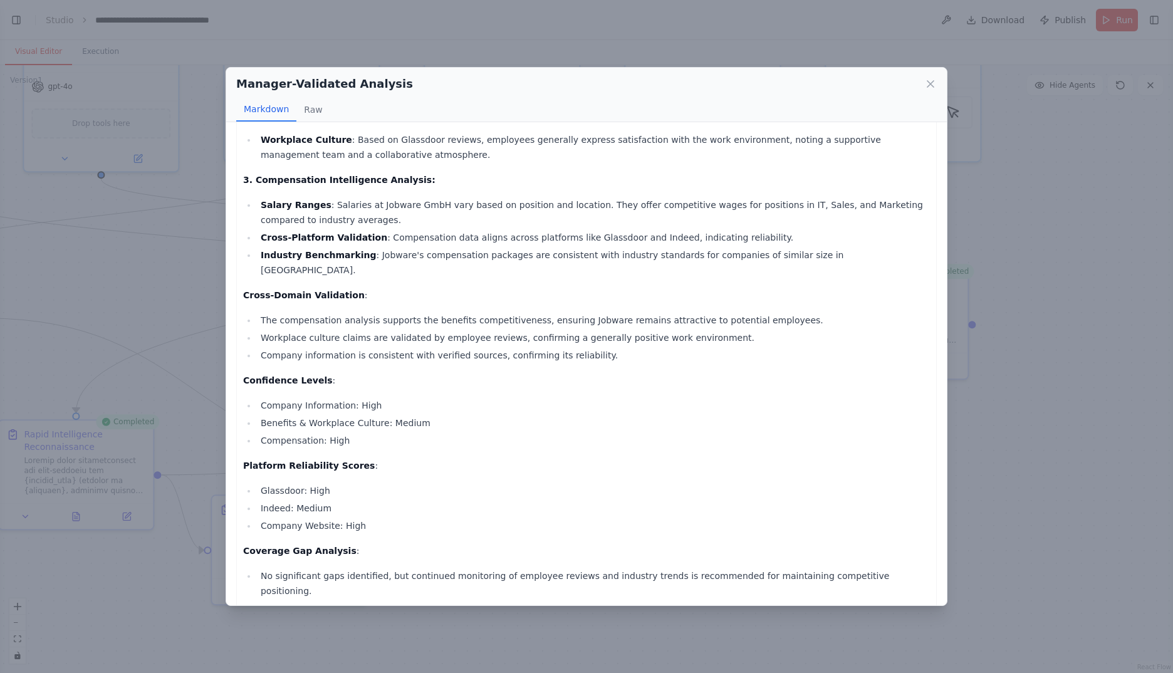
scroll to position [305, 0]
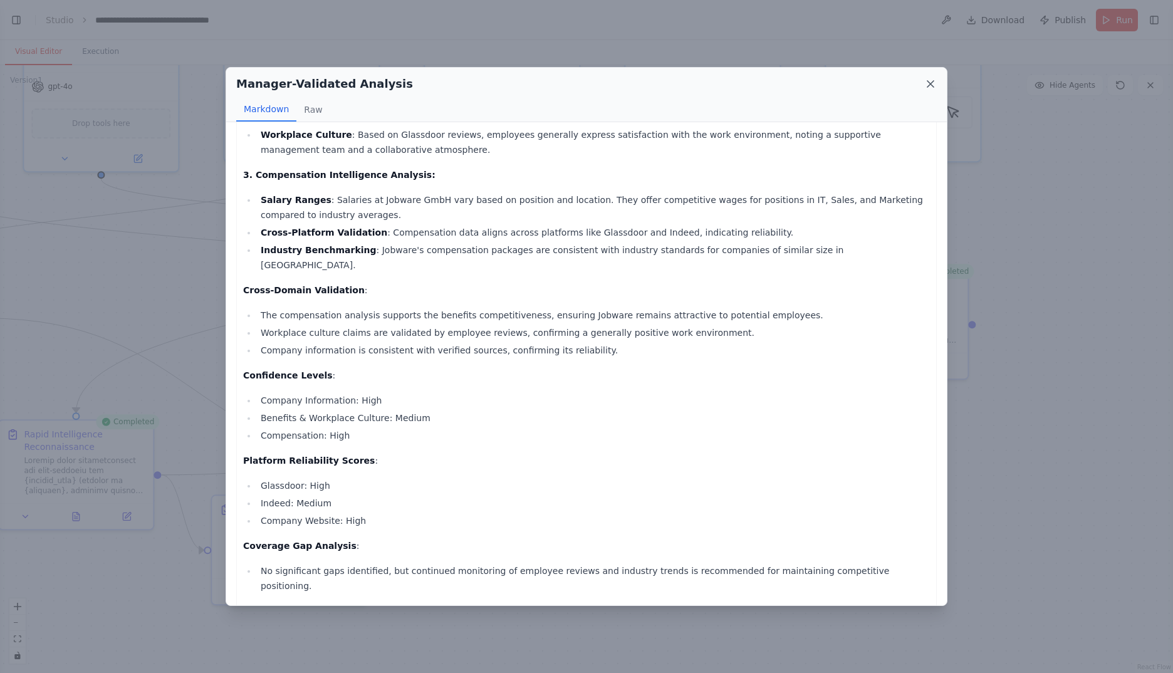
click at [935, 82] on icon at bounding box center [930, 84] width 13 height 13
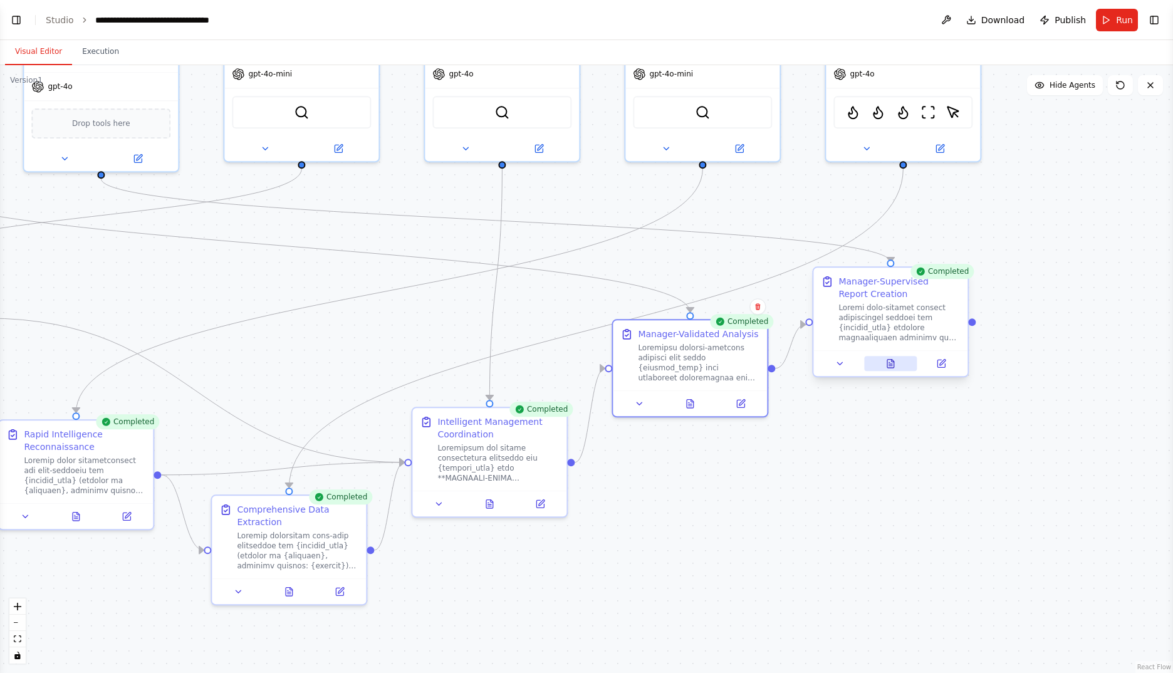
click at [897, 365] on button at bounding box center [890, 363] width 53 height 15
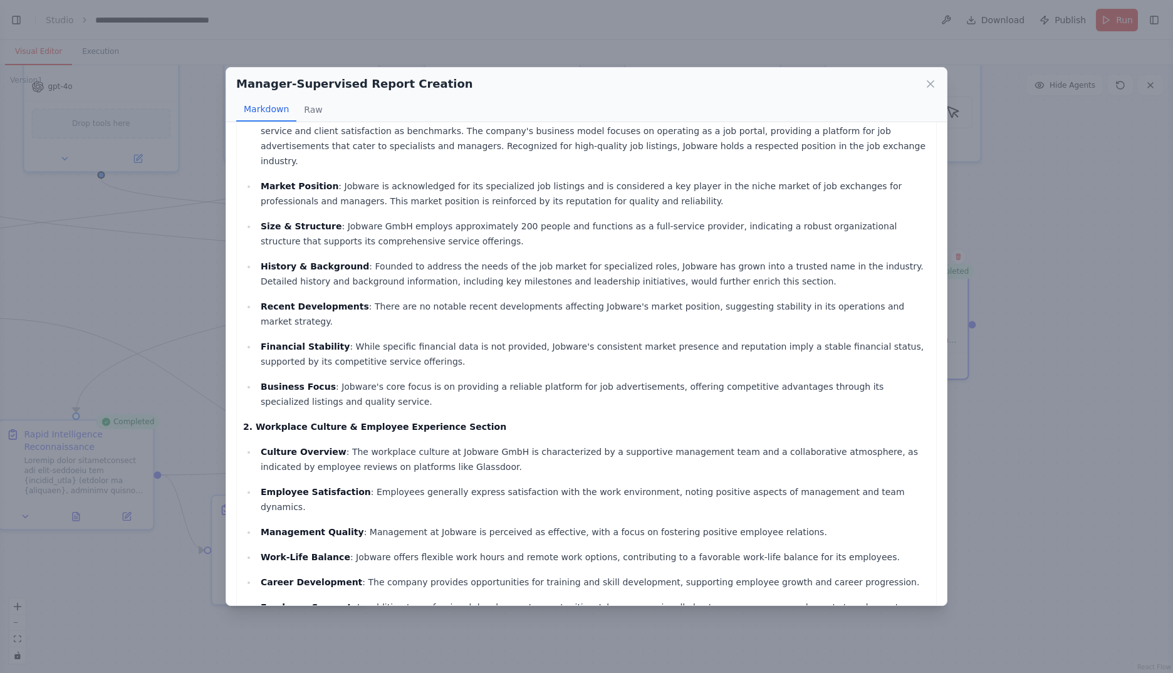
scroll to position [209, 0]
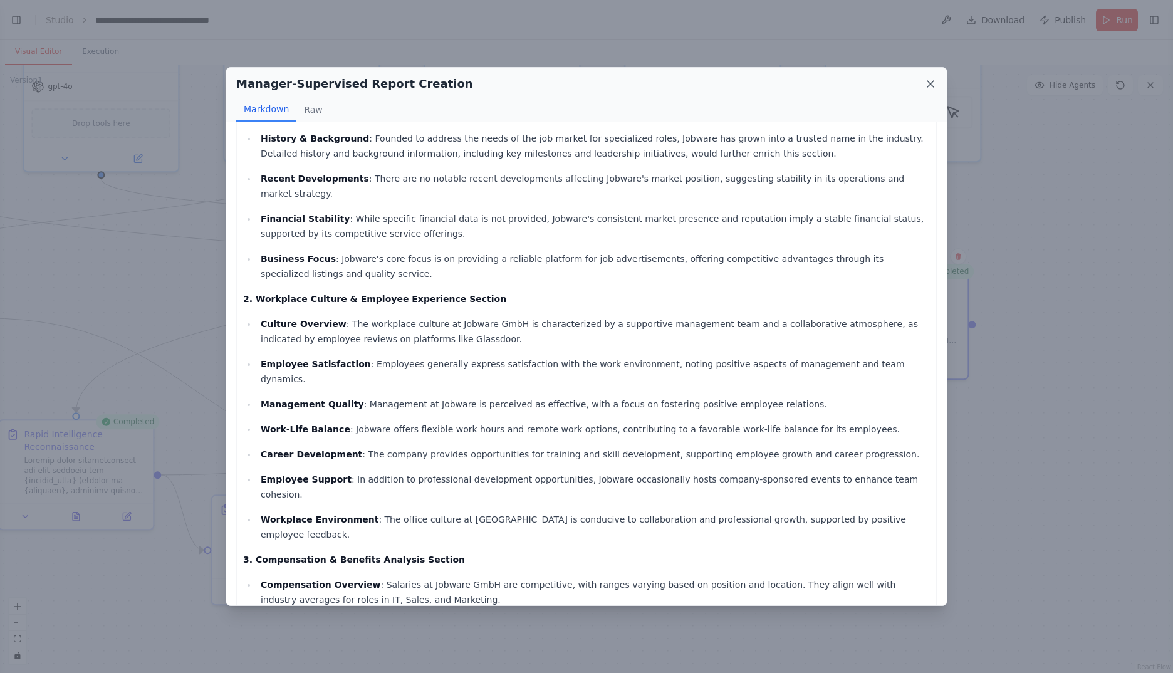
click at [925, 84] on icon at bounding box center [930, 84] width 13 height 13
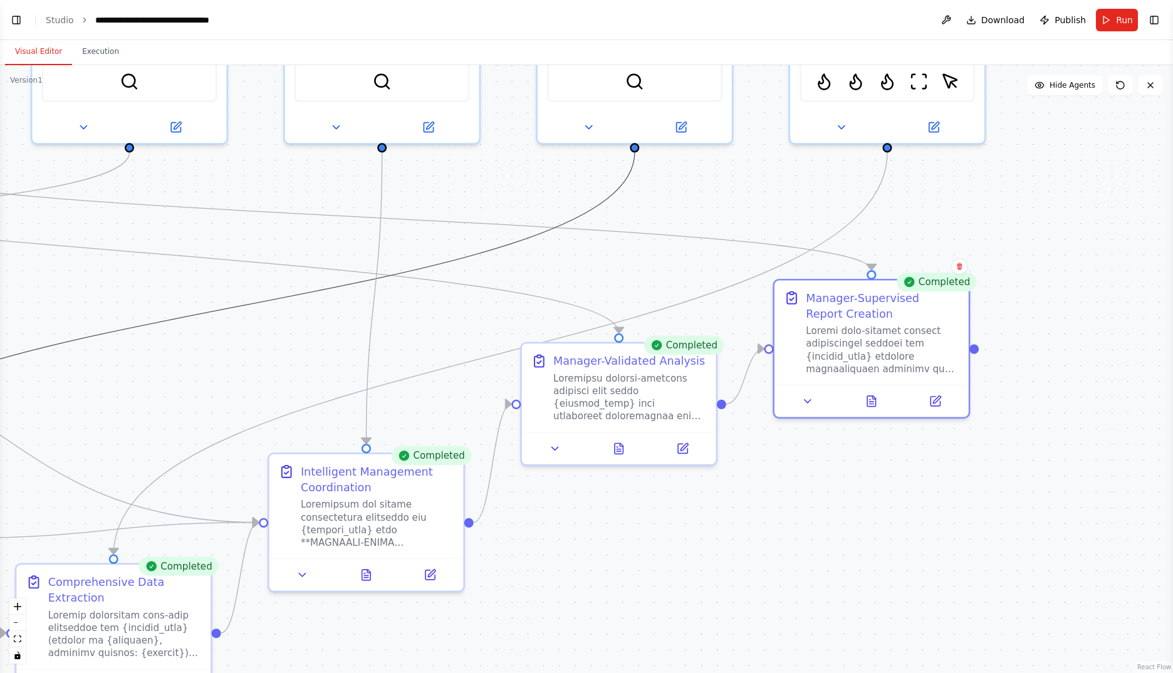
drag, startPoint x: 259, startPoint y: 306, endPoint x: 484, endPoint y: 350, distance: 229.3
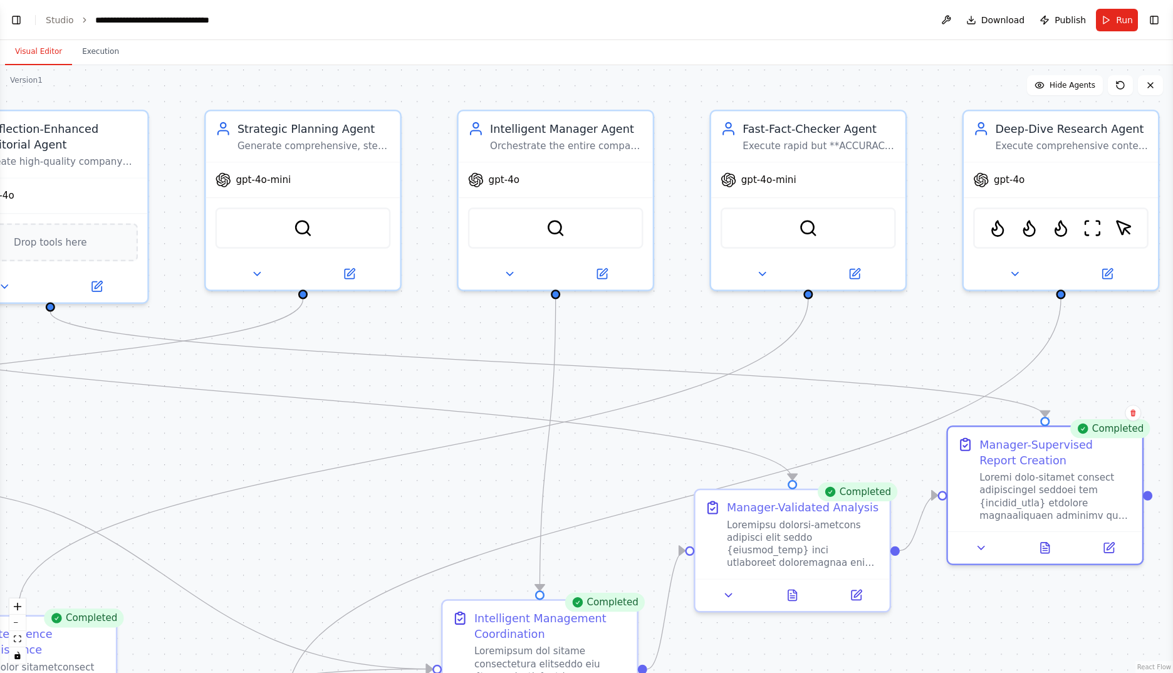
drag, startPoint x: 322, startPoint y: 320, endPoint x: 499, endPoint y: 464, distance: 228.5
click at [499, 464] on div ".deletable-edge-delete-btn { width: 20px; height: 20px; border: 0px solid #ffff…" at bounding box center [586, 369] width 1173 height 608
click at [1158, 18] on button "Toggle Right Sidebar" at bounding box center [1154, 20] width 18 height 18
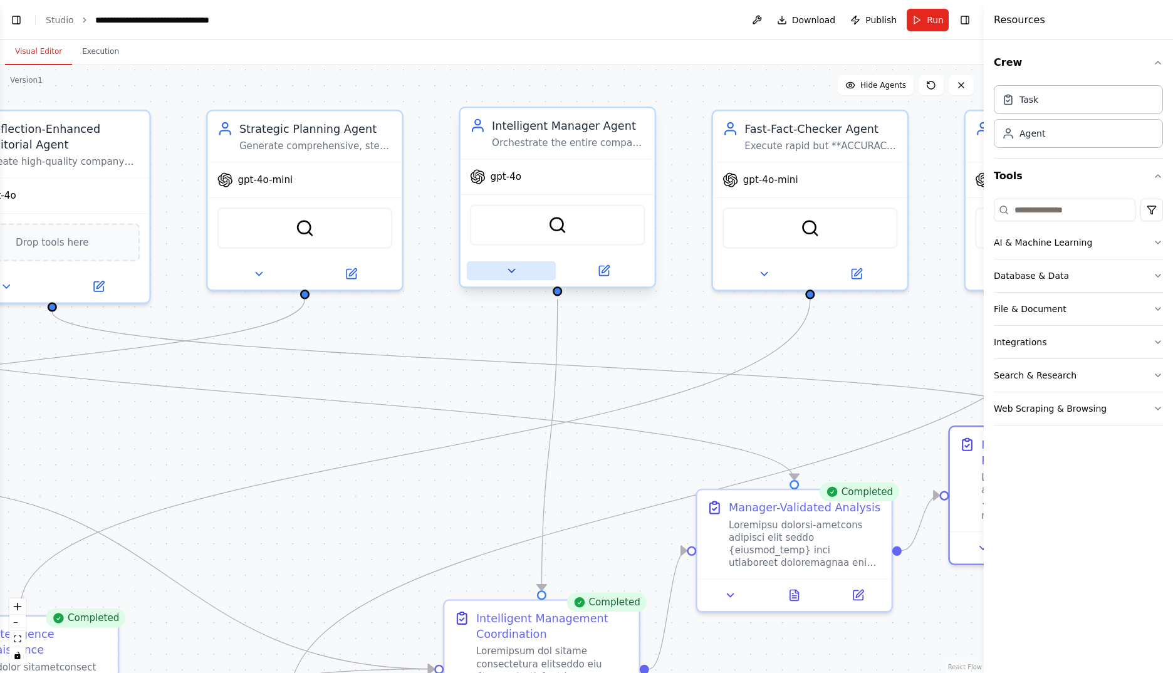
click at [512, 273] on icon at bounding box center [511, 270] width 13 height 13
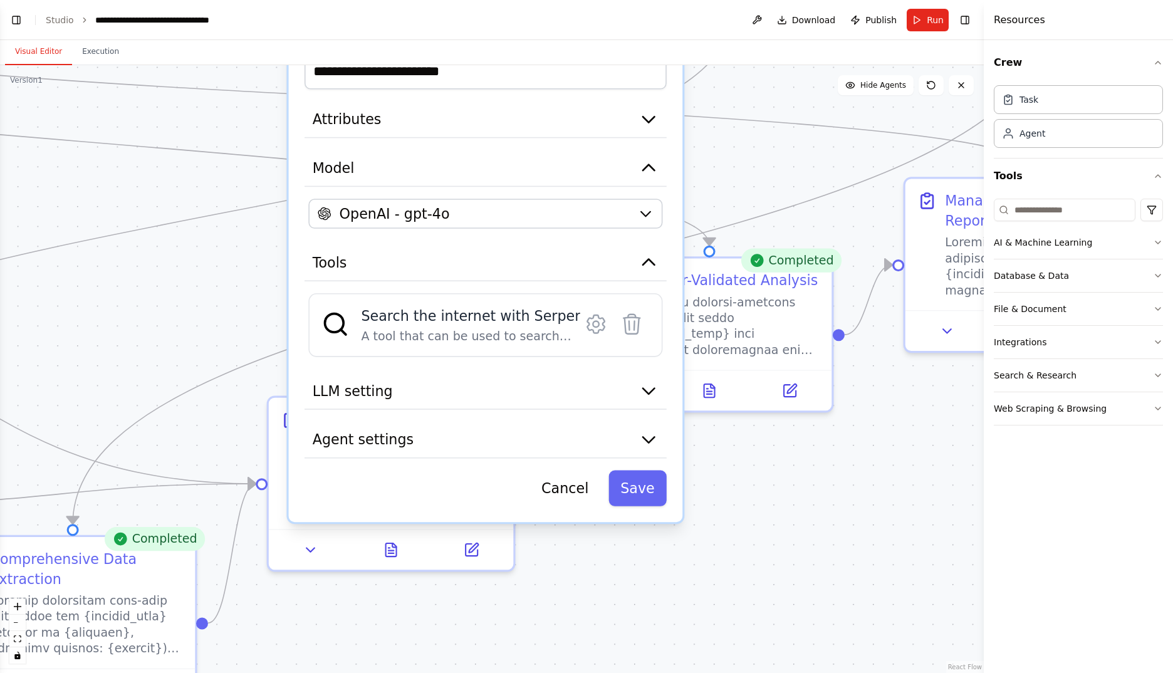
drag, startPoint x: 922, startPoint y: 620, endPoint x: 763, endPoint y: 465, distance: 221.5
click at [763, 465] on div ".deletable-edge-delete-btn { width: 20px; height: 20px; border: 0px solid #ffff…" at bounding box center [492, 369] width 984 height 608
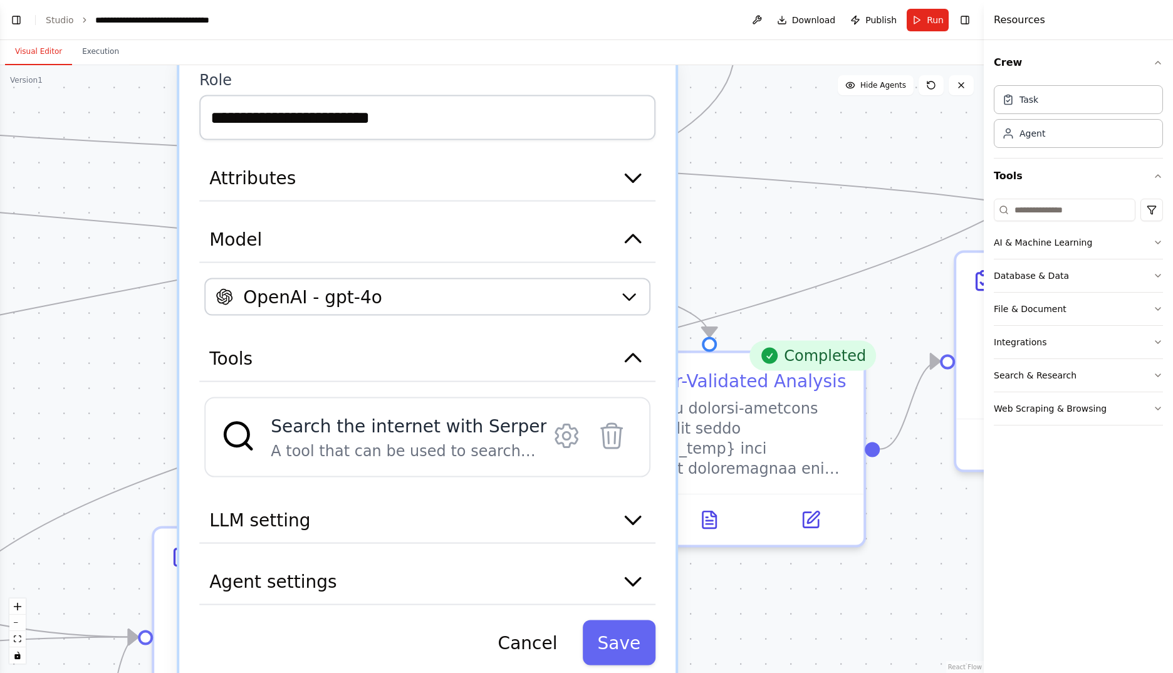
drag, startPoint x: 756, startPoint y: 249, endPoint x: 800, endPoint y: 323, distance: 86.0
click at [800, 323] on div ".deletable-edge-delete-btn { width: 20px; height: 20px; border: 0px solid #ffff…" at bounding box center [492, 369] width 984 height 608
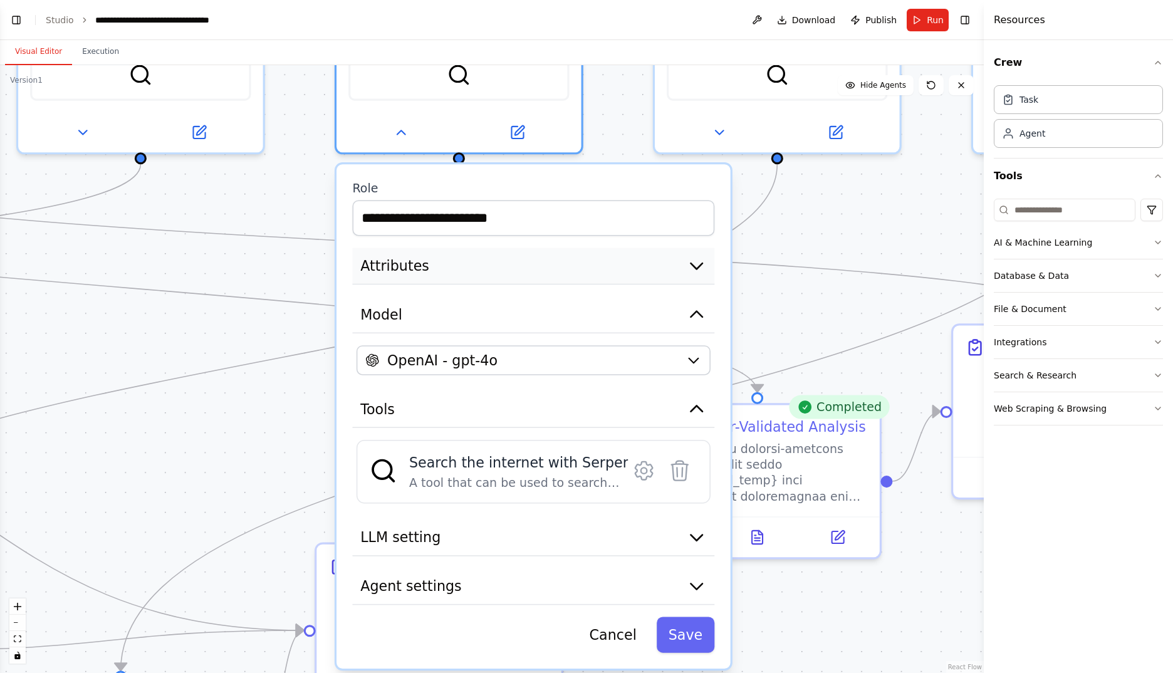
click at [697, 273] on icon "button" at bounding box center [697, 266] width 20 height 20
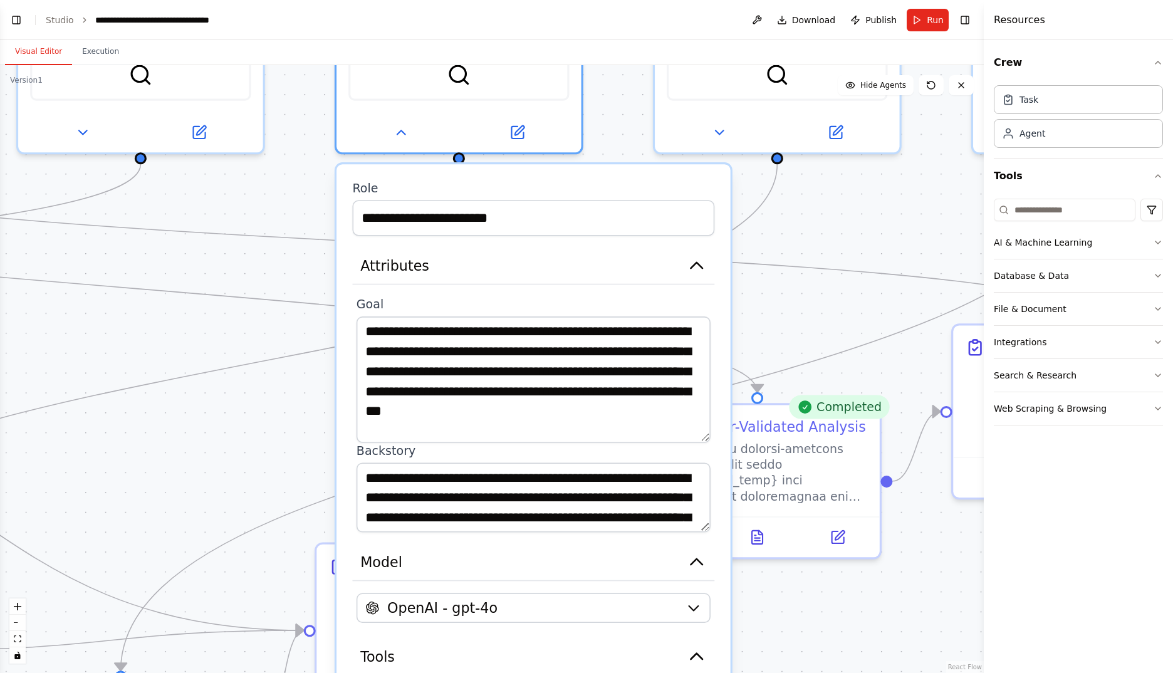
drag, startPoint x: 704, startPoint y: 382, endPoint x: 700, endPoint y: 435, distance: 53.4
click at [700, 435] on textarea "**********" at bounding box center [533, 379] width 354 height 127
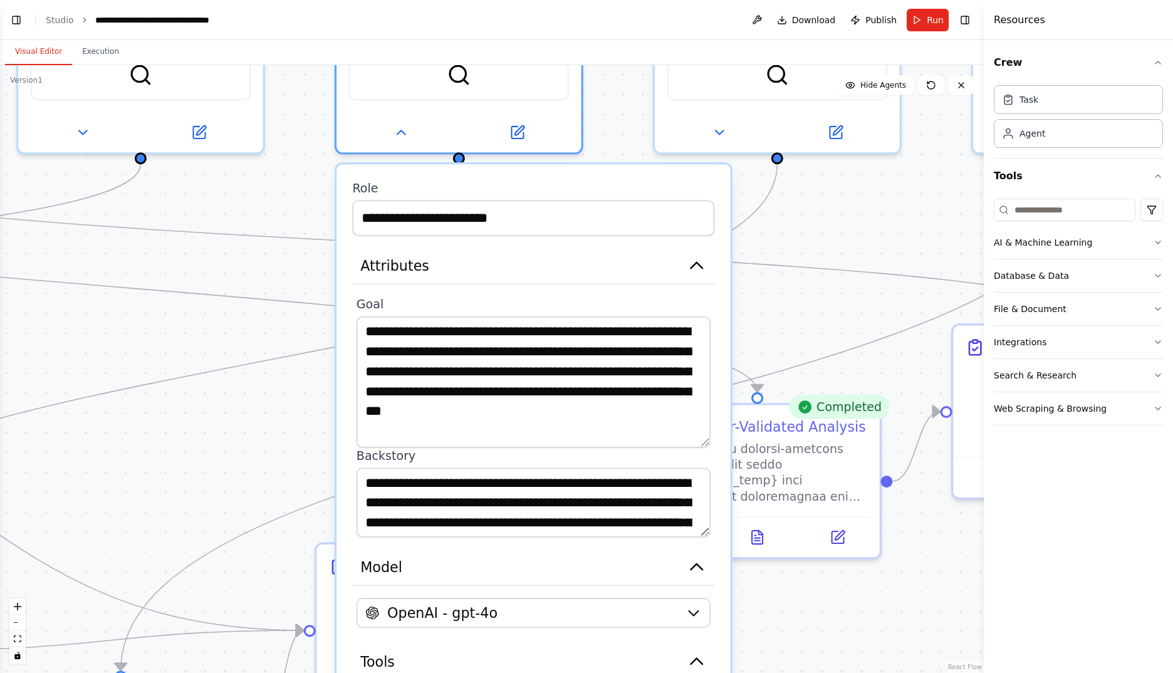
drag, startPoint x: 702, startPoint y: 435, endPoint x: 699, endPoint y: 450, distance: 15.4
click at [699, 448] on textarea "**********" at bounding box center [533, 382] width 354 height 132
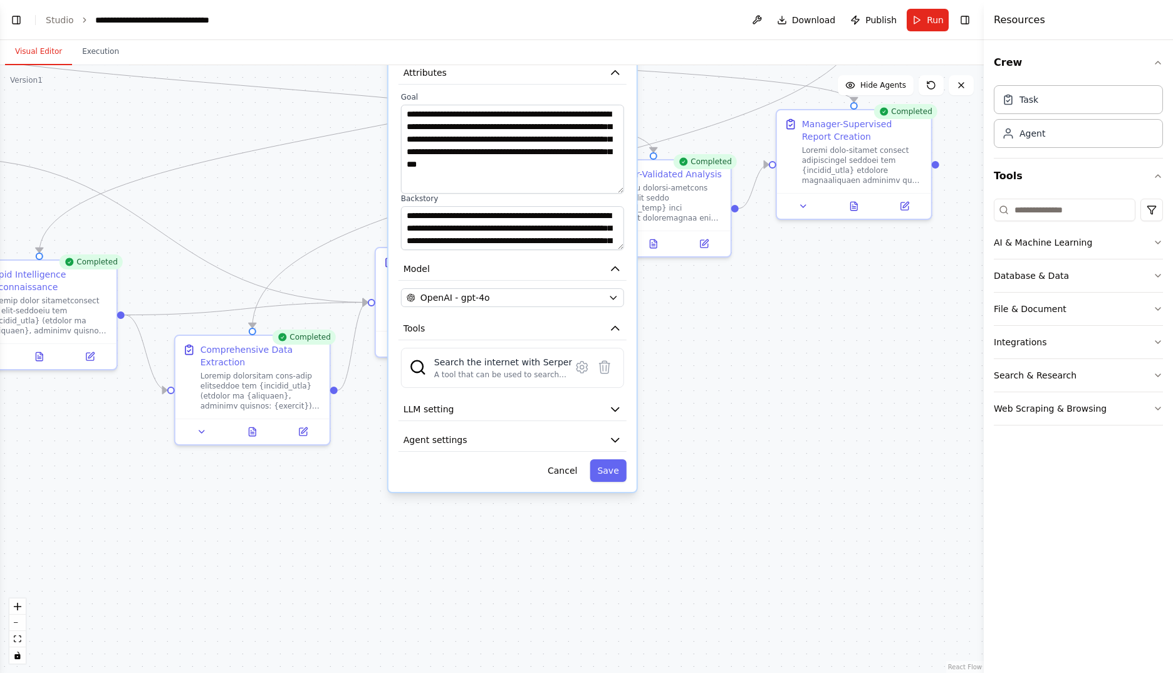
drag, startPoint x: 803, startPoint y: 600, endPoint x: 714, endPoint y: 321, distance: 292.6
click at [714, 321] on div ".deletable-edge-delete-btn { width: 20px; height: 20px; border: 0px solid #ffff…" at bounding box center [492, 369] width 984 height 608
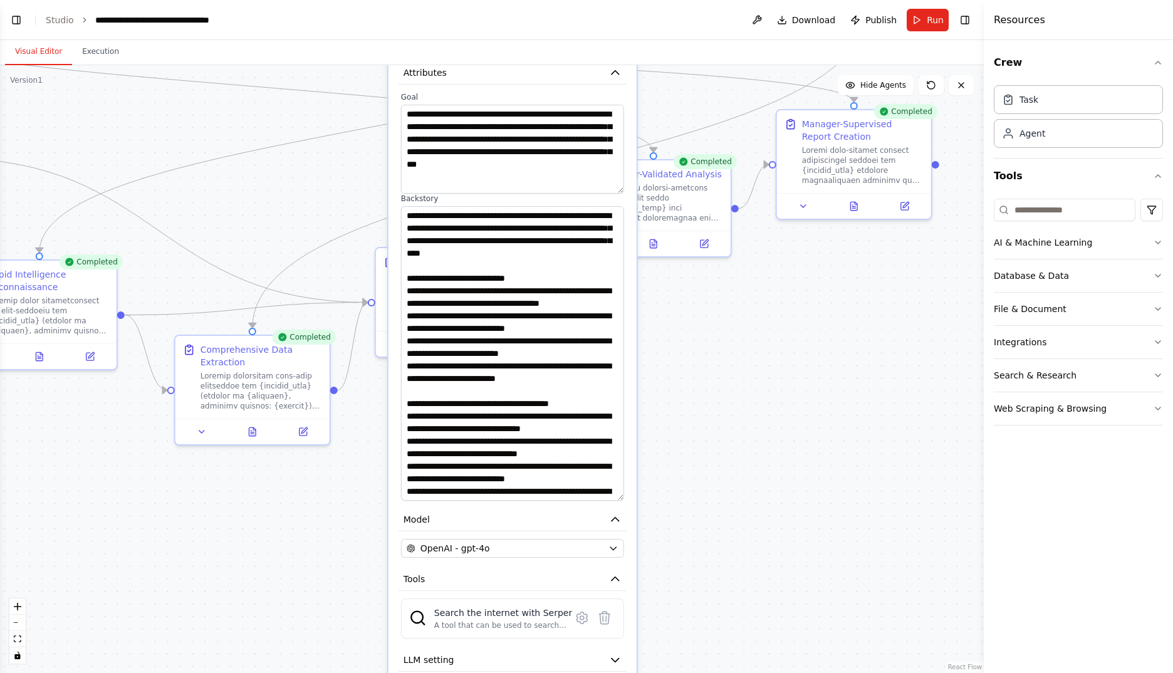
drag, startPoint x: 621, startPoint y: 246, endPoint x: 642, endPoint y: 501, distance: 255.8
click at [642, 501] on div ".deletable-edge-delete-btn { width: 20px; height: 20px; border: 0px solid #ffff…" at bounding box center [492, 369] width 984 height 608
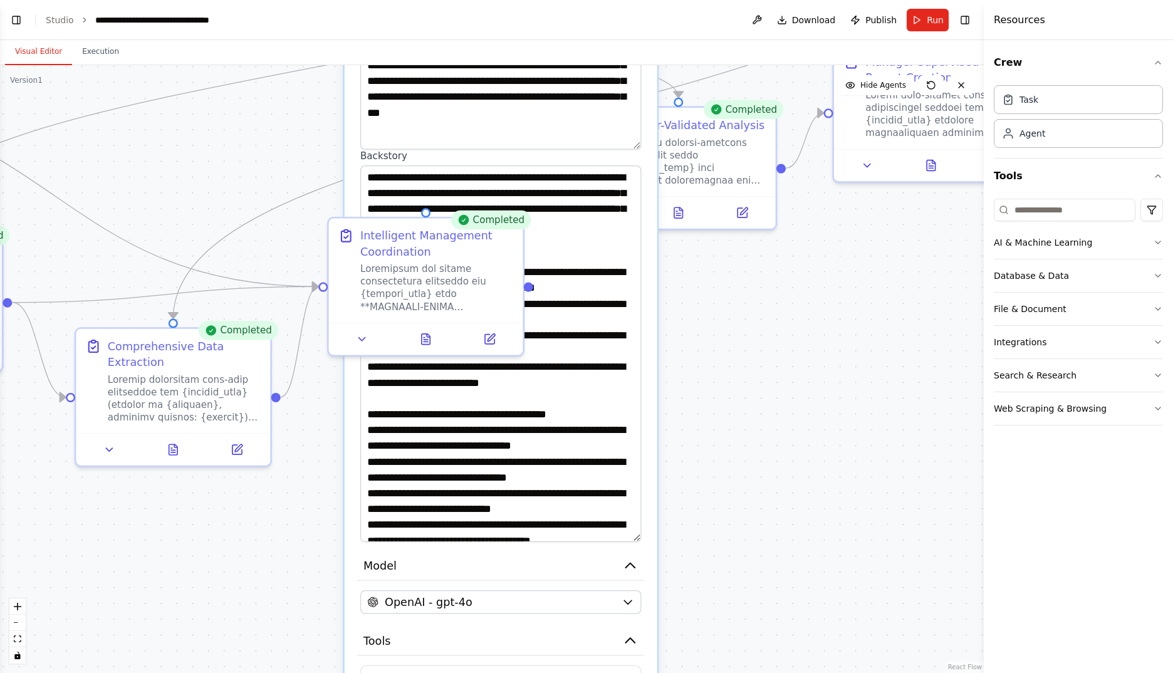
click at [756, 364] on div ".deletable-edge-delete-btn { width: 20px; height: 20px; border: 0px solid #ffff…" at bounding box center [492, 369] width 984 height 608
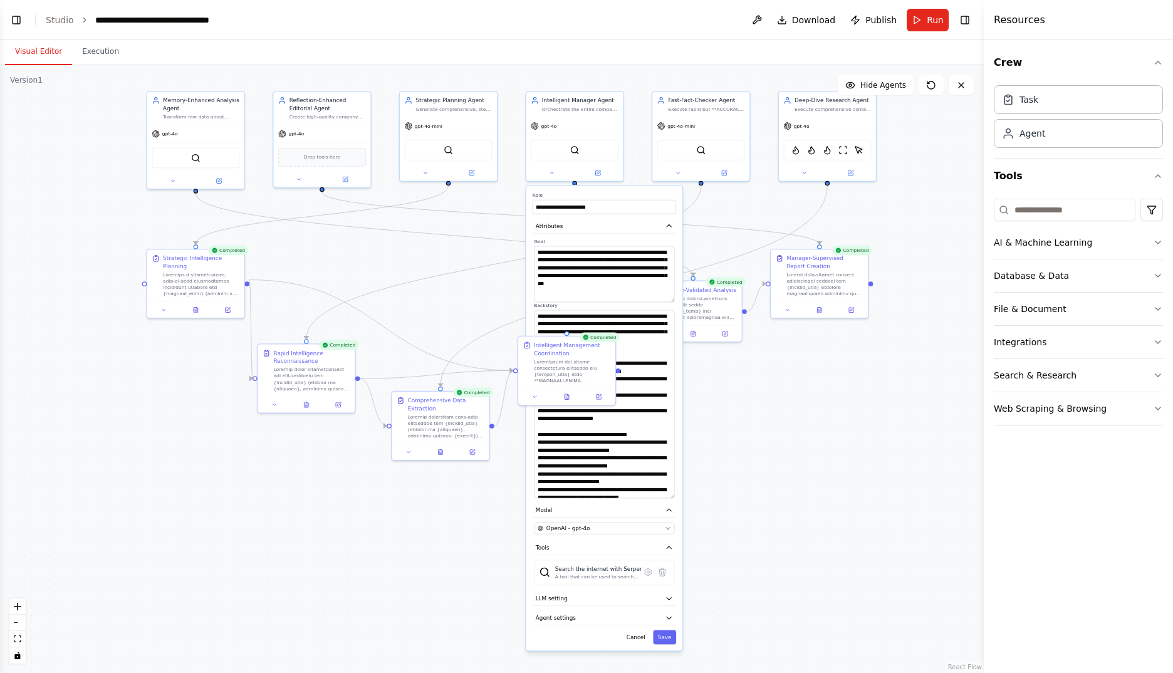
click at [637, 629] on div "**********" at bounding box center [604, 417] width 156 height 465
click at [640, 635] on button "Cancel" at bounding box center [635, 637] width 28 height 14
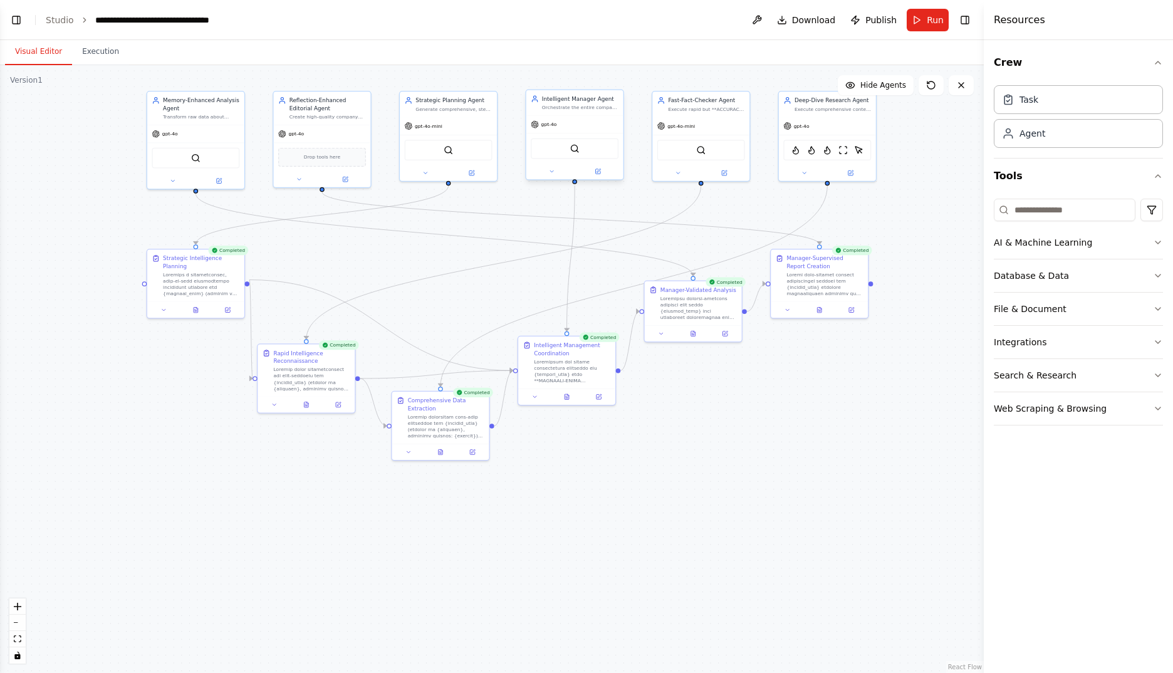
click at [605, 177] on div at bounding box center [574, 172] width 97 height 16
click at [604, 172] on button at bounding box center [597, 171] width 44 height 9
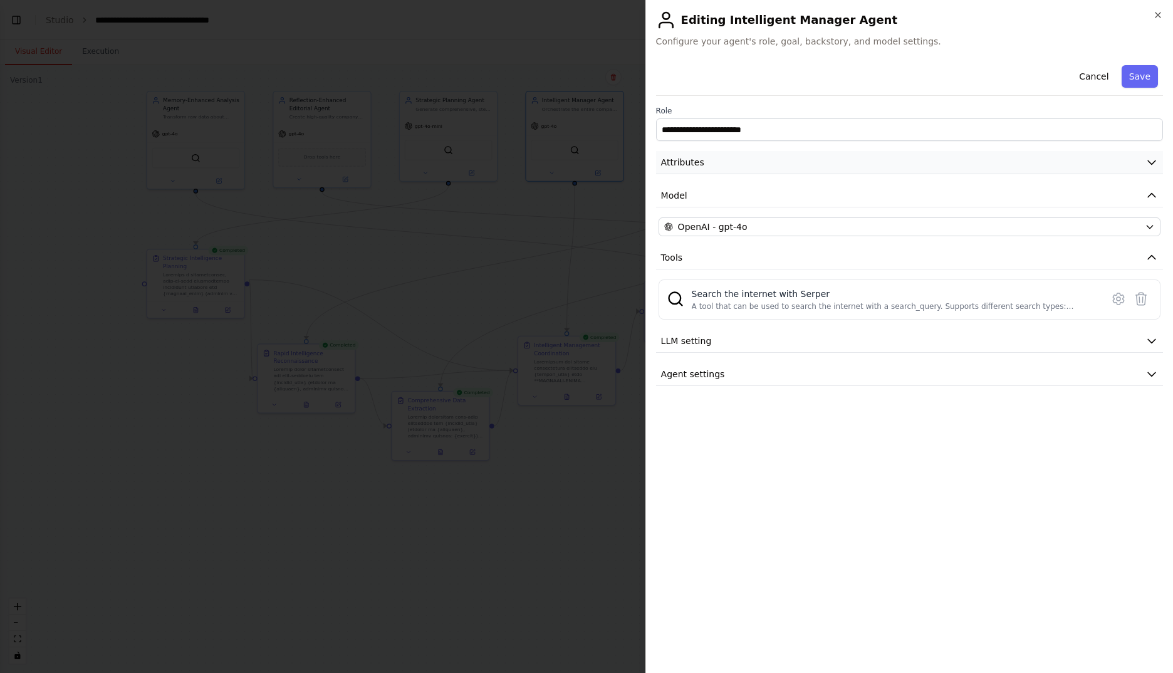
click at [783, 165] on button "Attributes" at bounding box center [909, 162] width 507 height 23
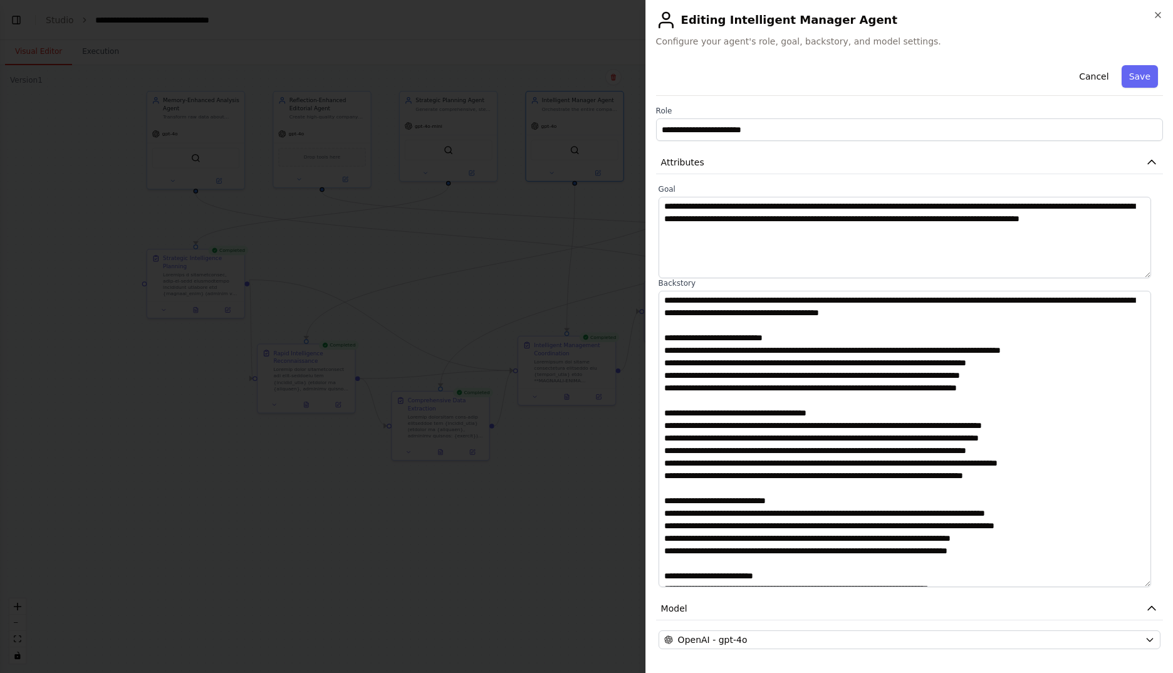
drag, startPoint x: 1155, startPoint y: 367, endPoint x: 1084, endPoint y: 582, distance: 226.4
click at [1084, 582] on textarea at bounding box center [904, 439] width 492 height 296
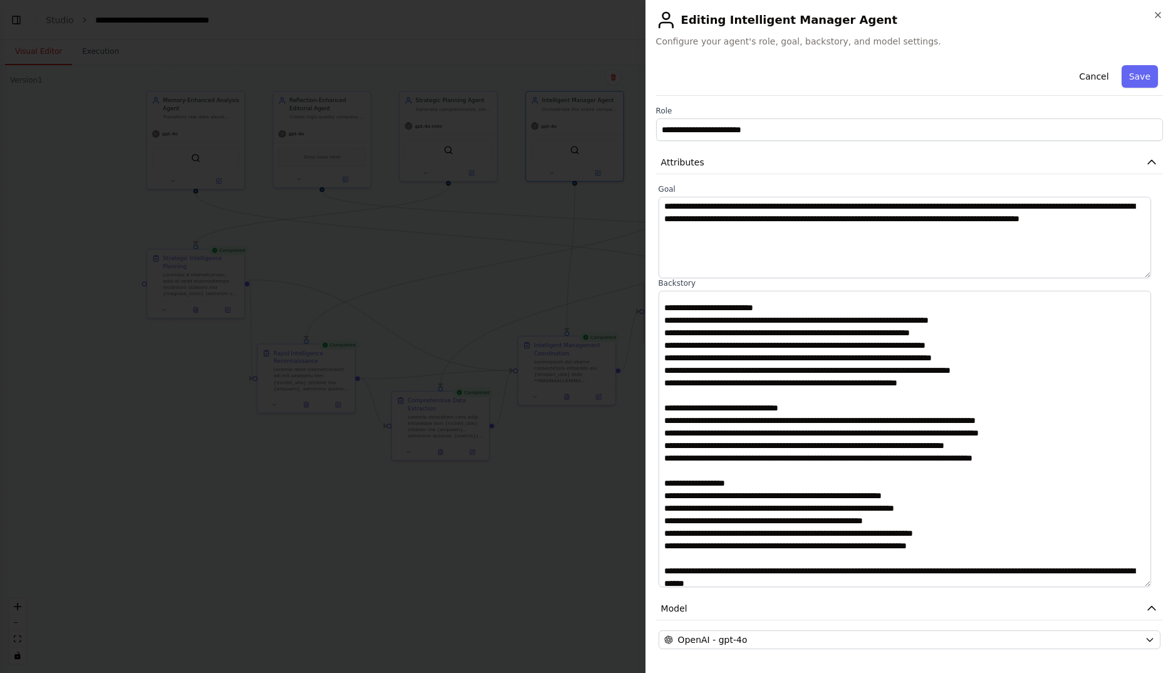
scroll to position [274, 0]
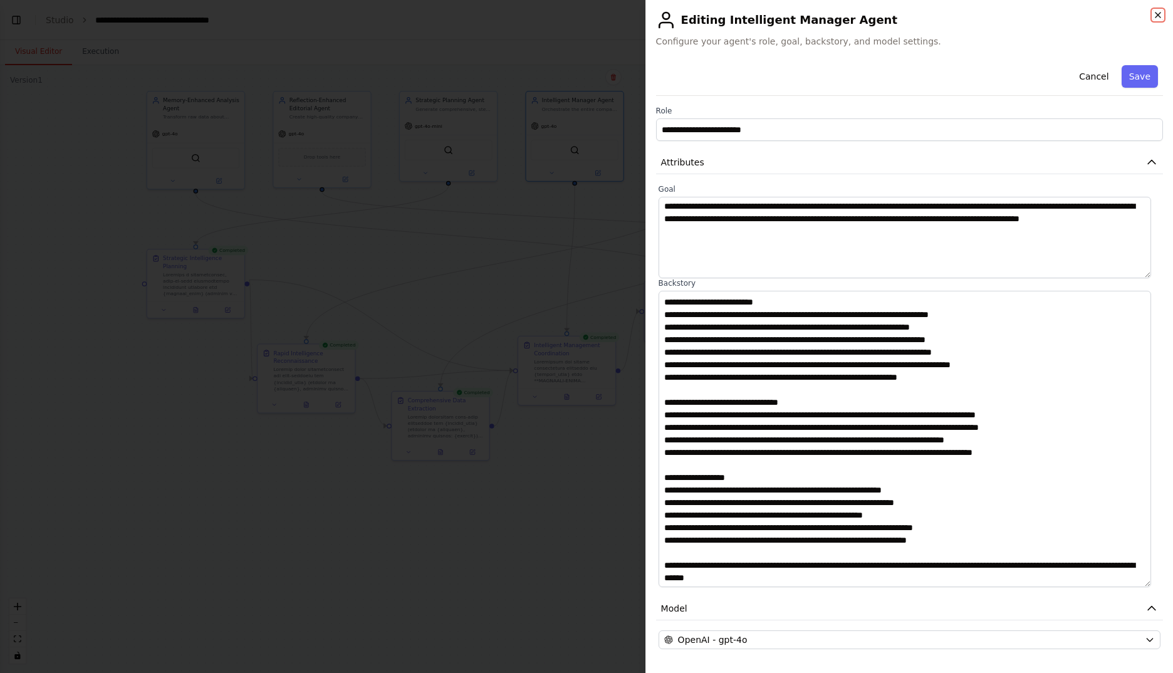
click at [1153, 15] on icon "button" at bounding box center [1158, 15] width 10 height 10
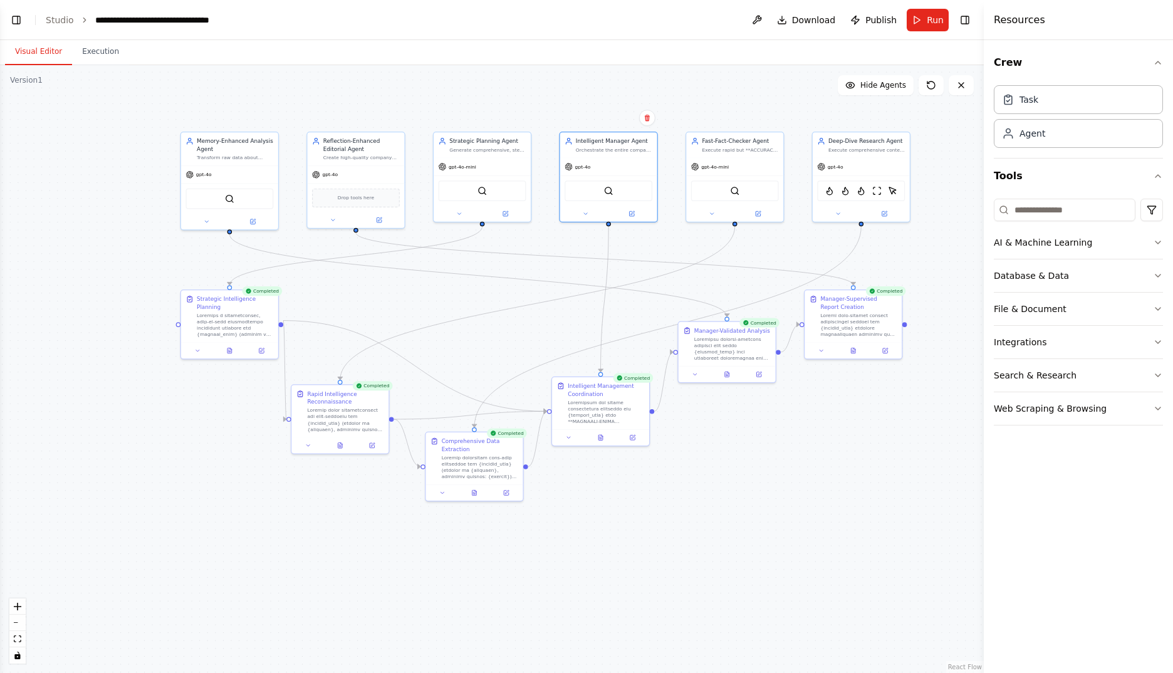
drag, startPoint x: 496, startPoint y: 293, endPoint x: 529, endPoint y: 334, distance: 52.9
click at [529, 334] on div ".deletable-edge-delete-btn { width: 20px; height: 20px; border: 0px solid #ffff…" at bounding box center [492, 369] width 984 height 608
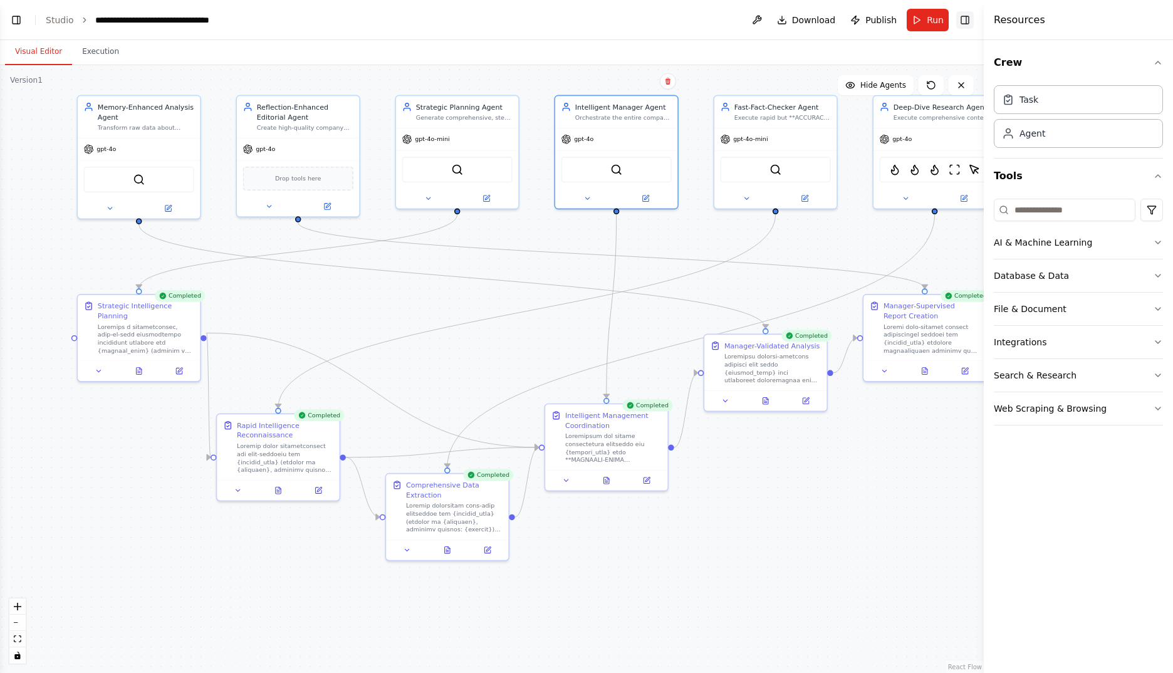
click at [963, 20] on button "Toggle Right Sidebar" at bounding box center [965, 20] width 18 height 18
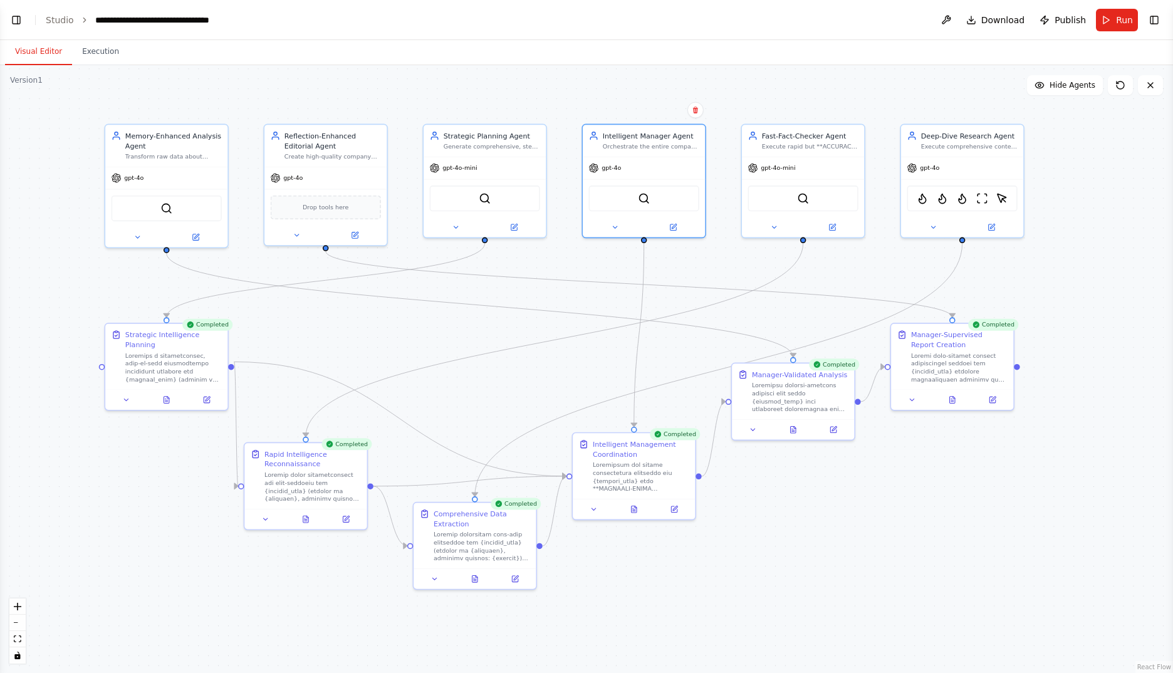
drag, startPoint x: 554, startPoint y: 335, endPoint x: 581, endPoint y: 364, distance: 39.9
click at [581, 364] on div ".deletable-edge-delete-btn { width: 20px; height: 20px; border: 0px solid #ffff…" at bounding box center [586, 369] width 1173 height 608
